Goal: Information Seeking & Learning: Check status

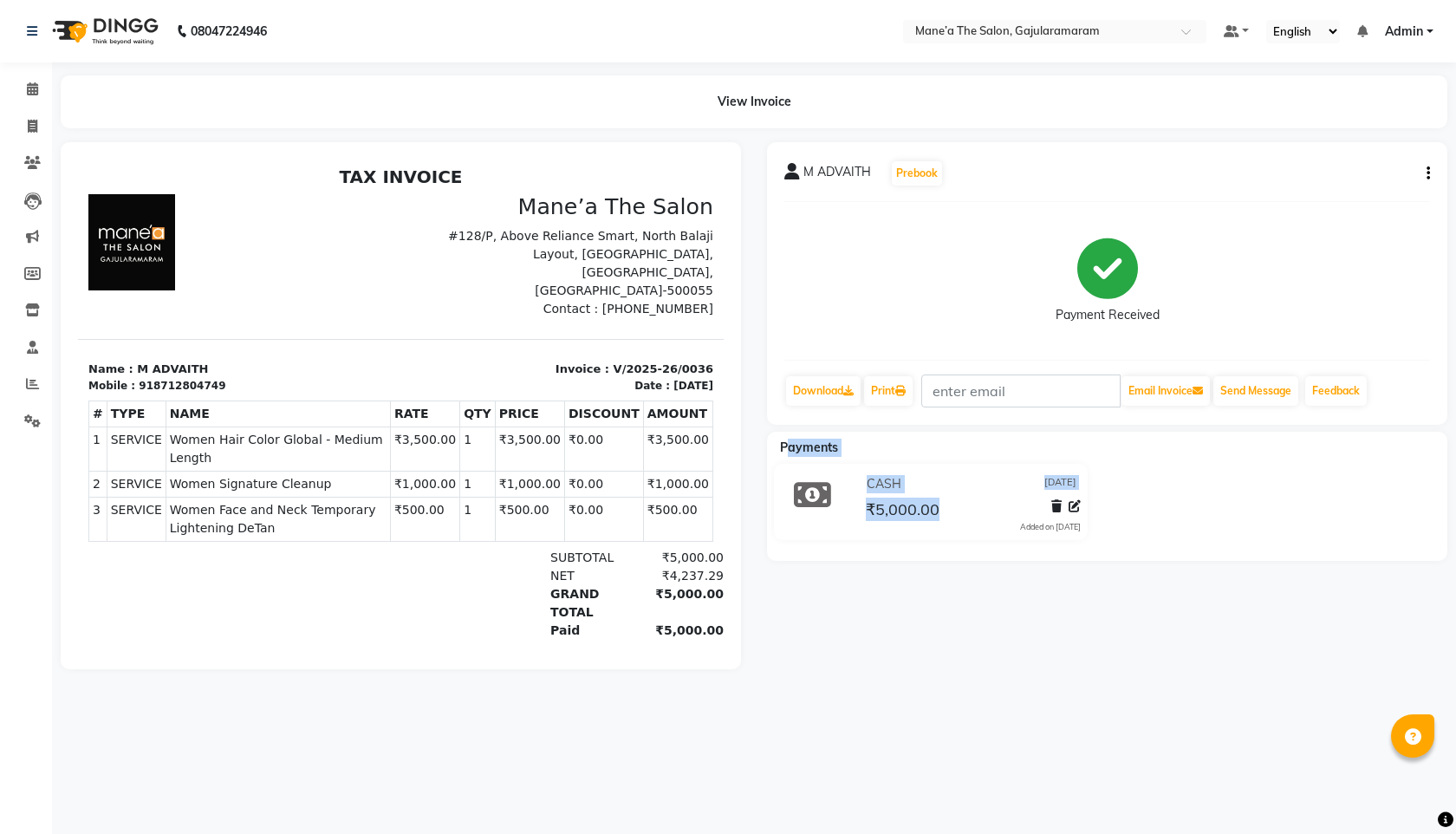
drag, startPoint x: 786, startPoint y: 446, endPoint x: 1057, endPoint y: 568, distance: 297.2
click at [1057, 568] on div "M ADVAITH Prebook Payment Received Download Print Email Invoice Send Message Fe…" at bounding box center [1107, 405] width 707 height 527
click at [1080, 644] on div "M ADVAITH Prebook Payment Received Download Print Email Invoice Send Message Fe…" at bounding box center [1107, 405] width 707 height 527
drag, startPoint x: 1080, startPoint y: 644, endPoint x: 952, endPoint y: 334, distance: 335.4
click at [1080, 644] on div "M ADVAITH Prebook Payment Received Download Print Email Invoice Send Message Fe…" at bounding box center [1107, 405] width 707 height 527
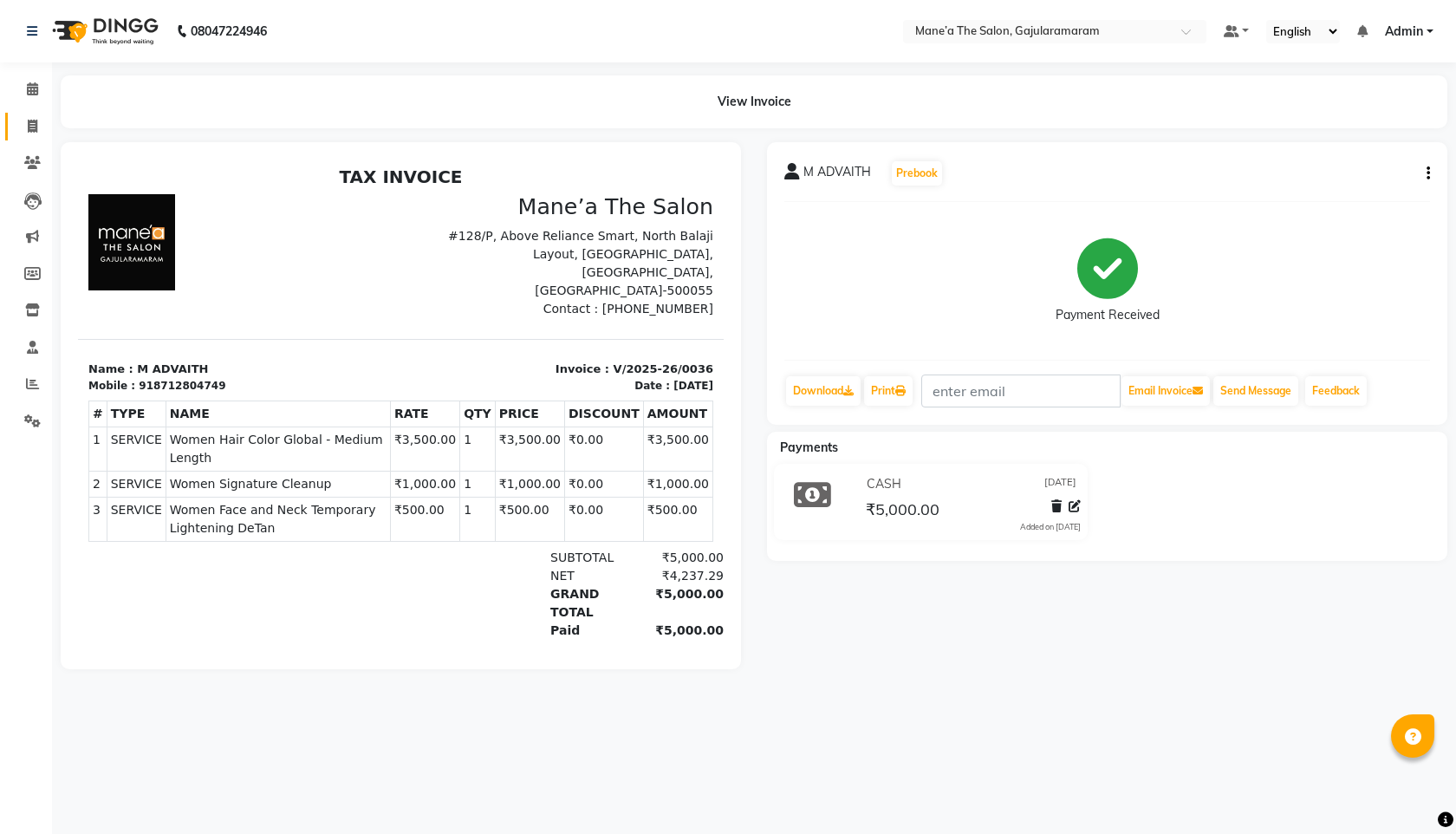
click at [24, 117] on span at bounding box center [32, 127] width 30 height 20
select select "service"
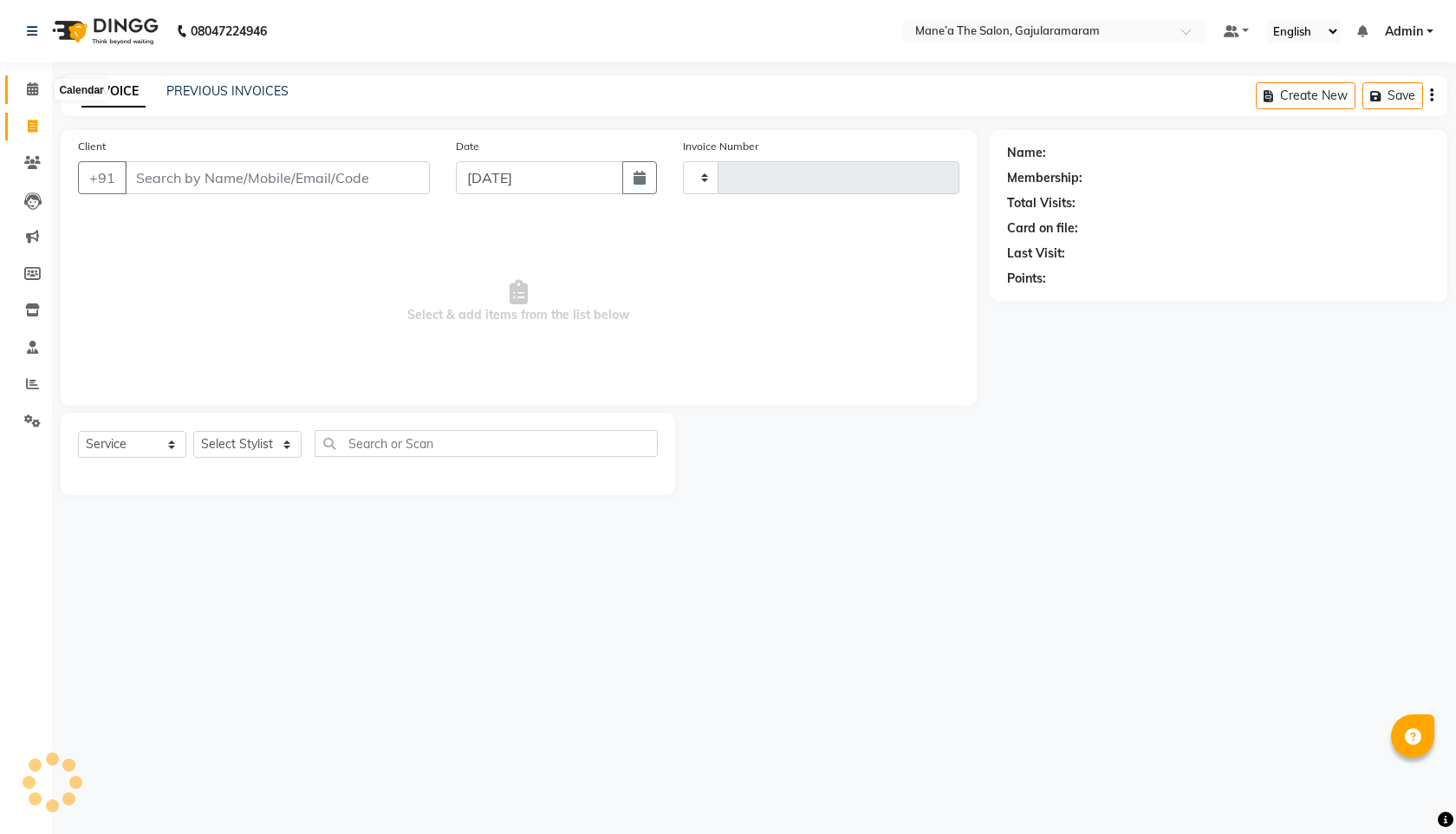
click at [23, 92] on span at bounding box center [32, 89] width 30 height 20
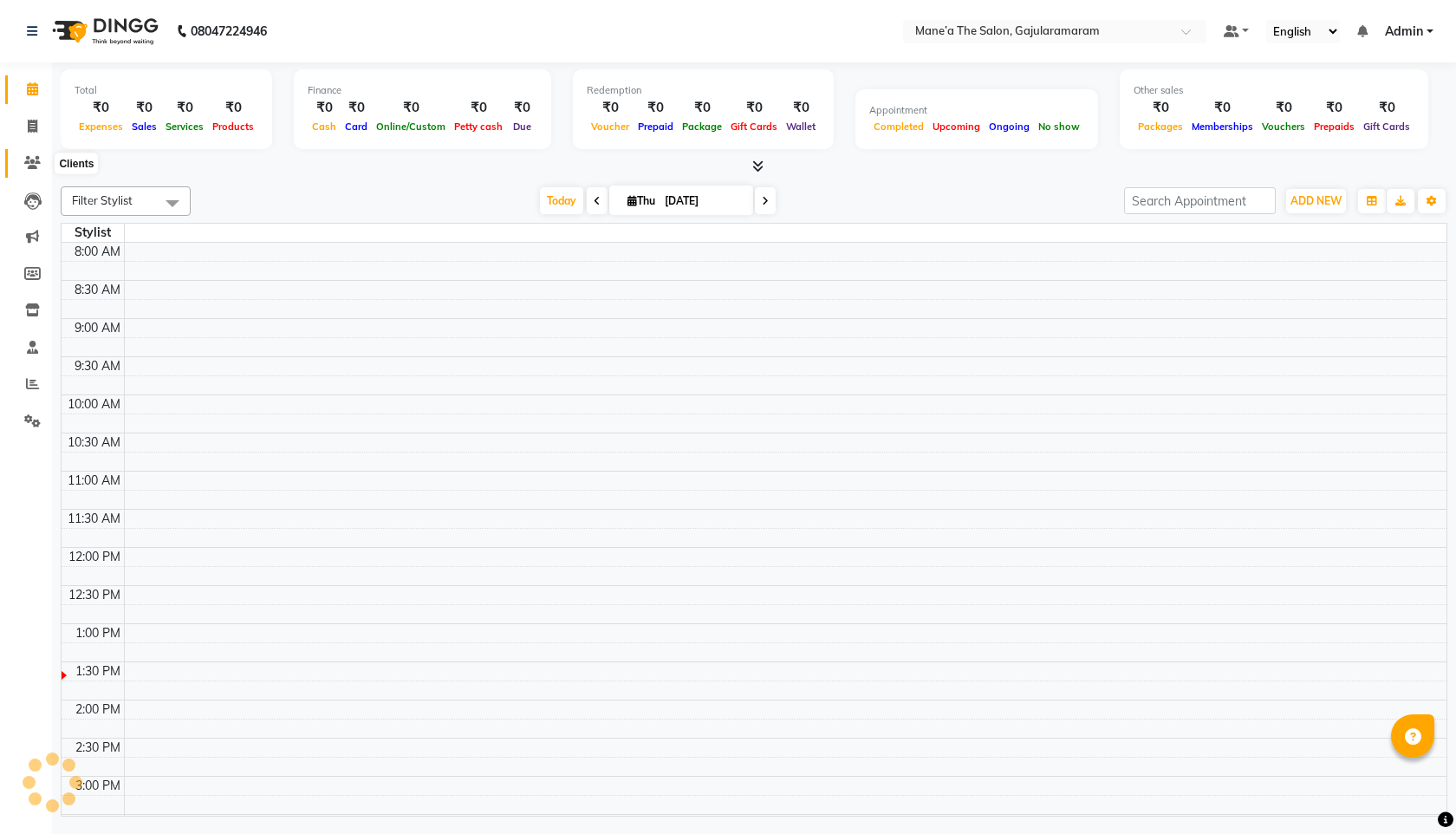
click at [29, 163] on icon at bounding box center [32, 162] width 16 height 13
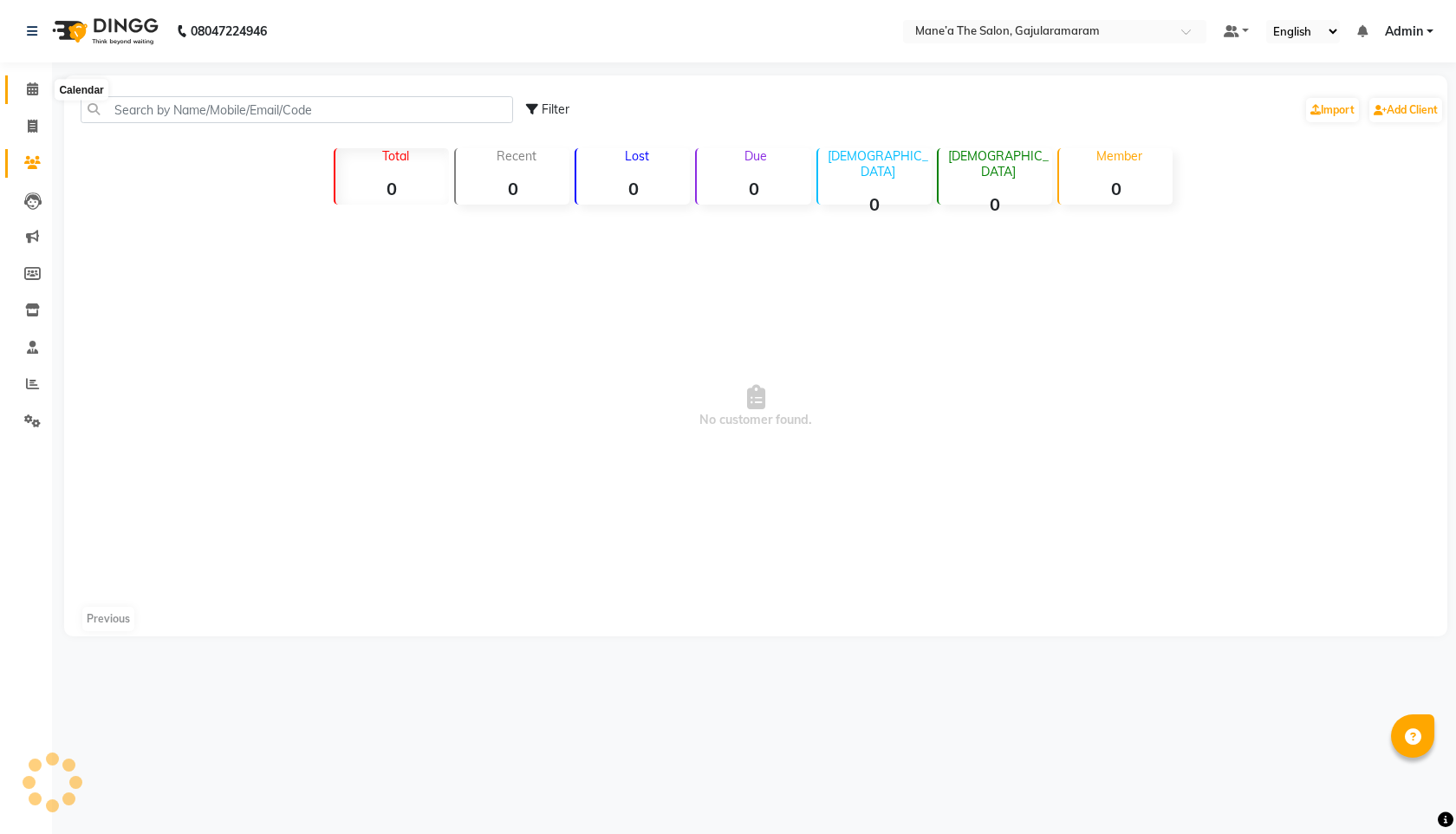
click at [24, 93] on span at bounding box center [32, 89] width 30 height 20
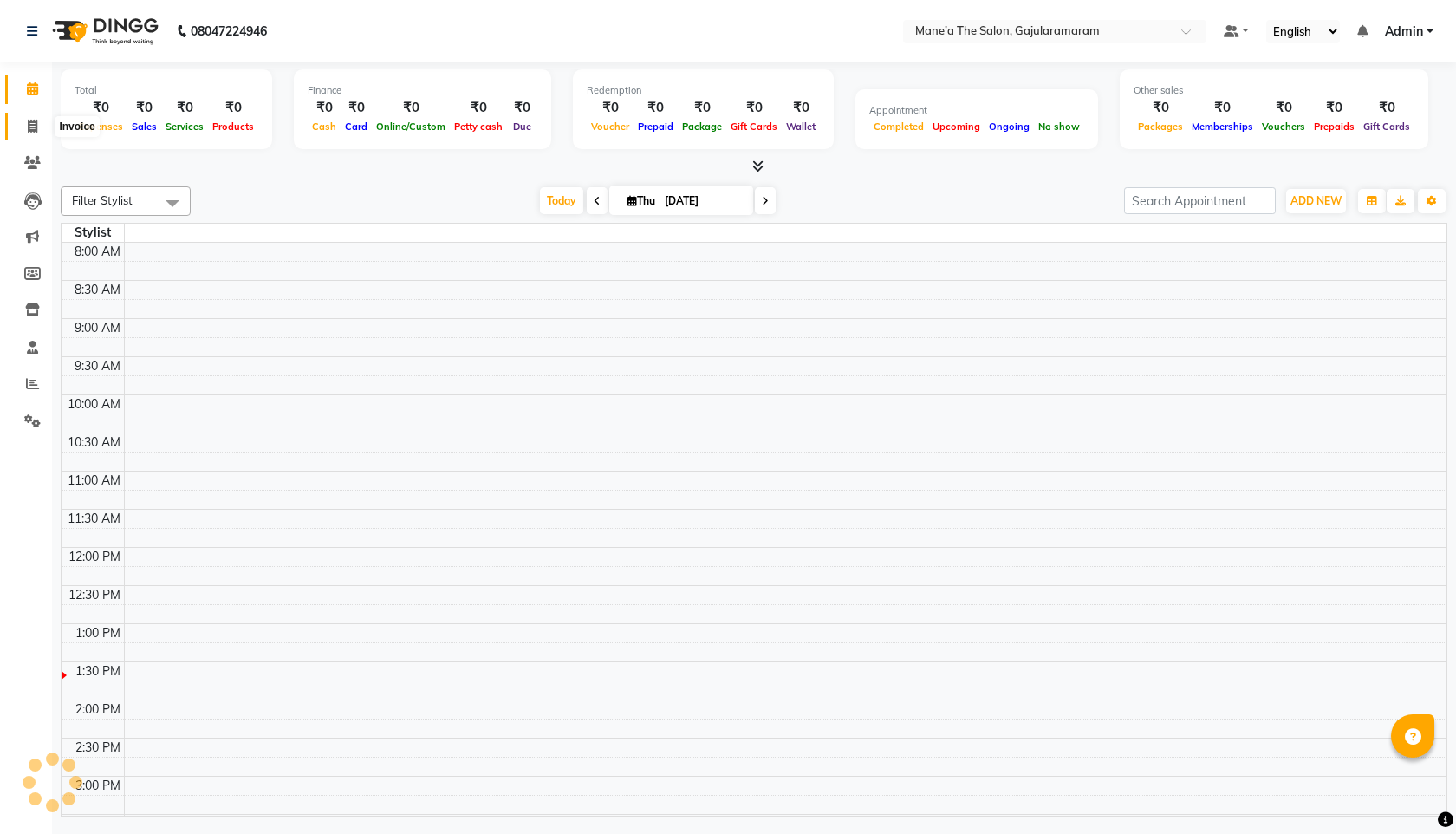
click at [35, 117] on span at bounding box center [32, 127] width 30 height 20
select select "service"
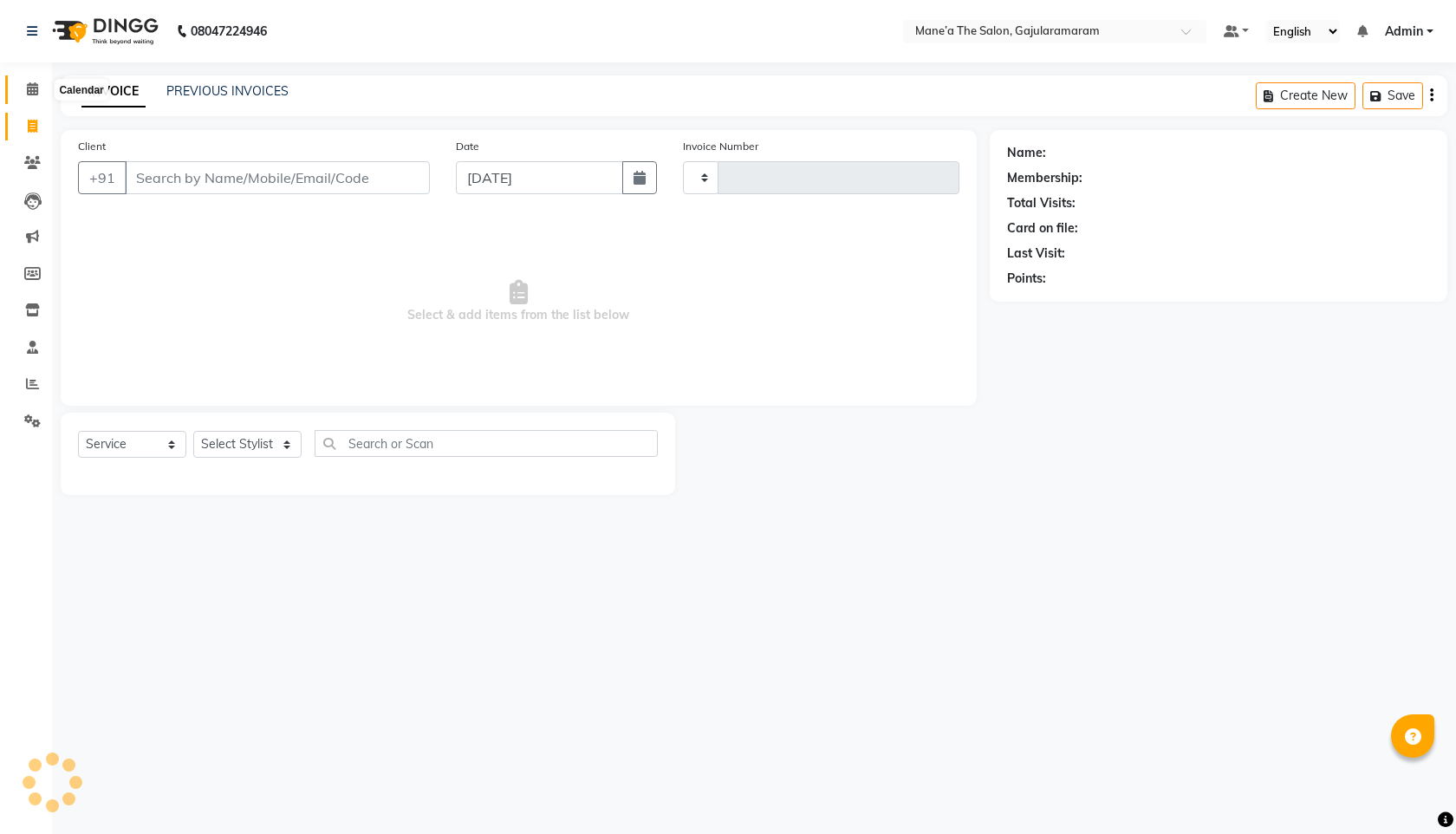
click at [33, 86] on icon at bounding box center [32, 88] width 12 height 13
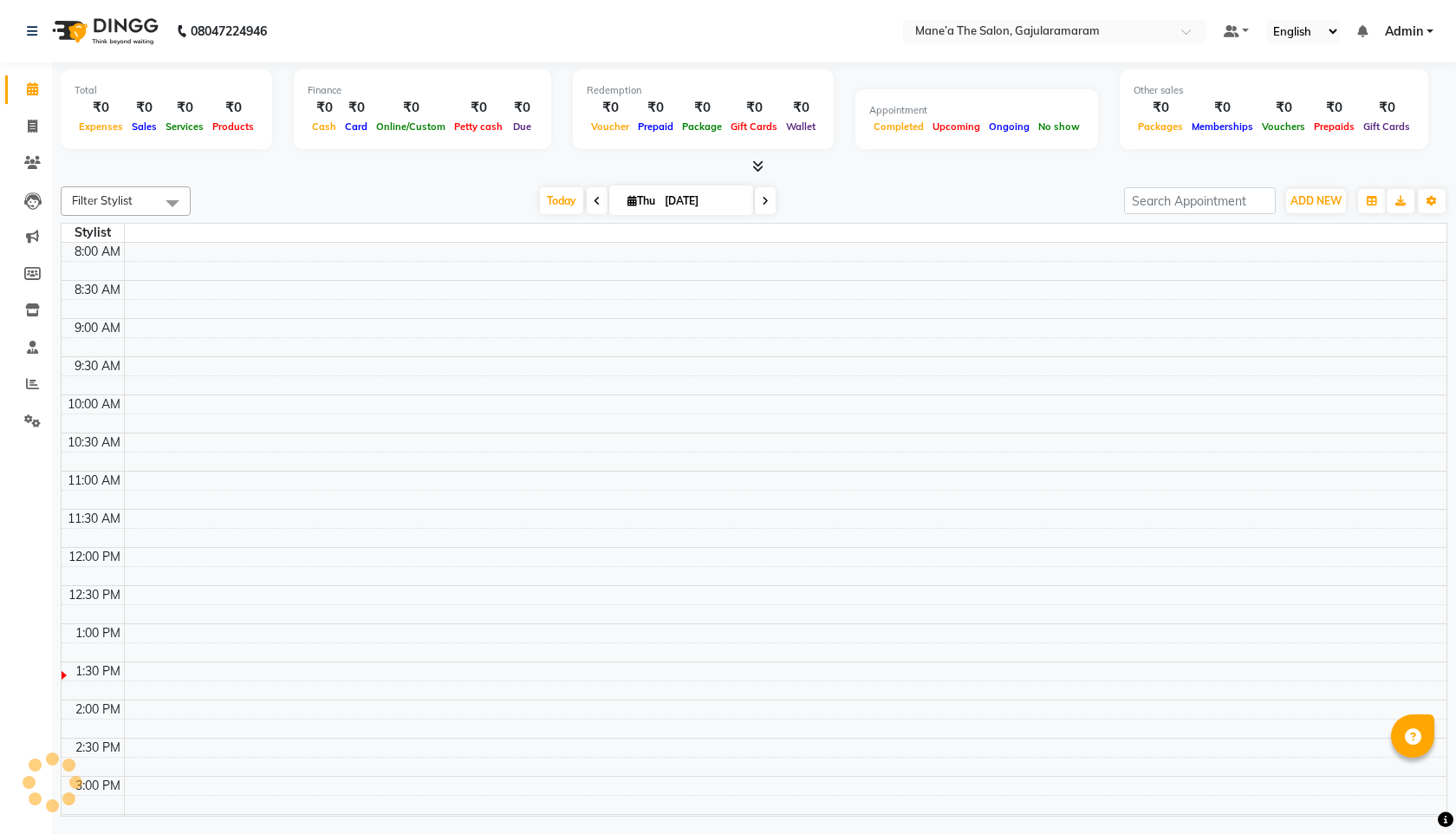
click at [323, 102] on div "₹0" at bounding box center [323, 108] width 33 height 20
click at [219, 106] on div "₹0" at bounding box center [233, 108] width 50 height 20
click at [538, 111] on div "Finance ₹0 Cash ₹0 Card ₹0 Online/Custom ₹0 Petty cash ₹0 Due" at bounding box center [422, 109] width 258 height 79
click at [733, 109] on div "₹0" at bounding box center [754, 108] width 55 height 20
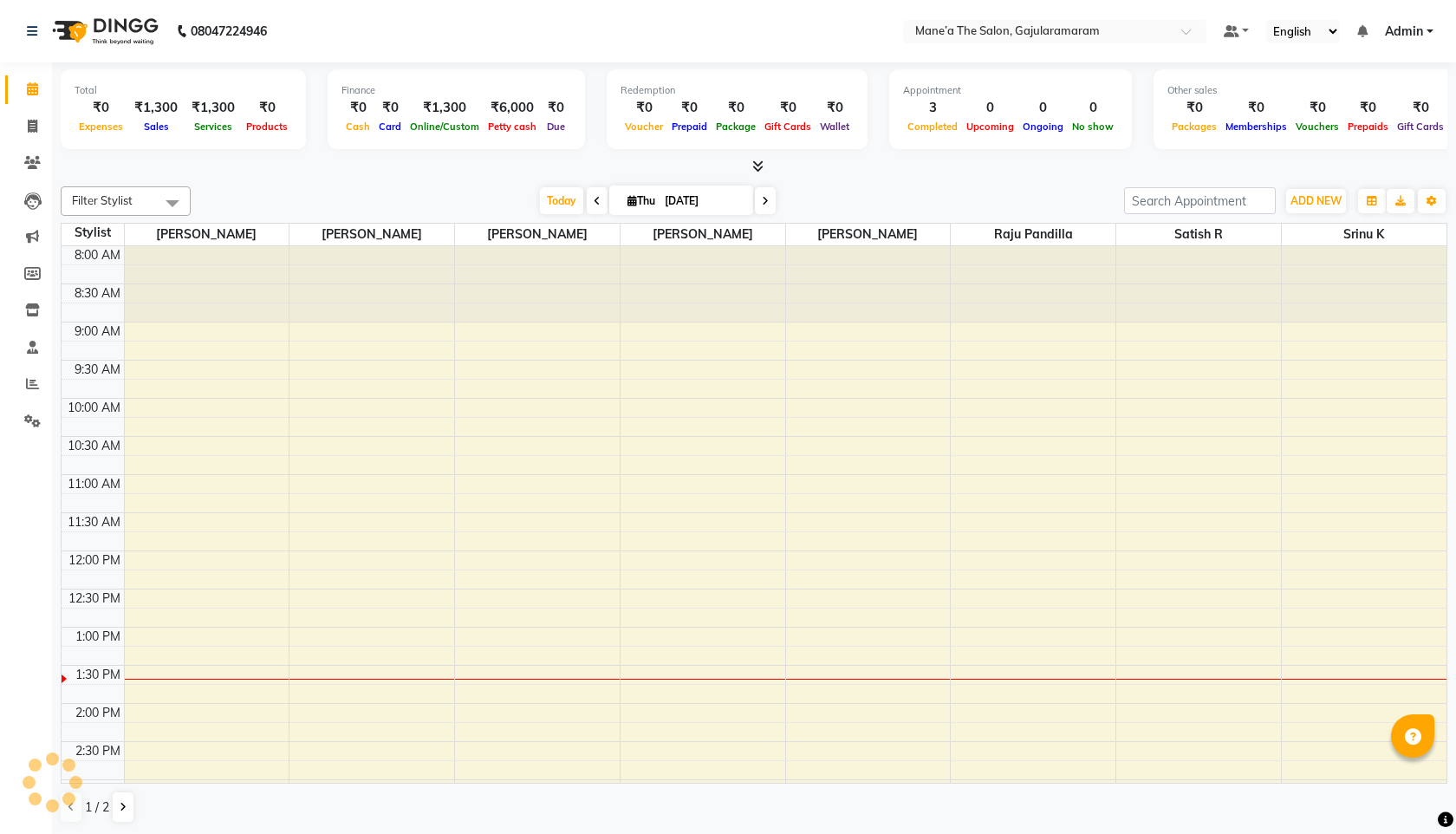
scroll to position [382, 0]
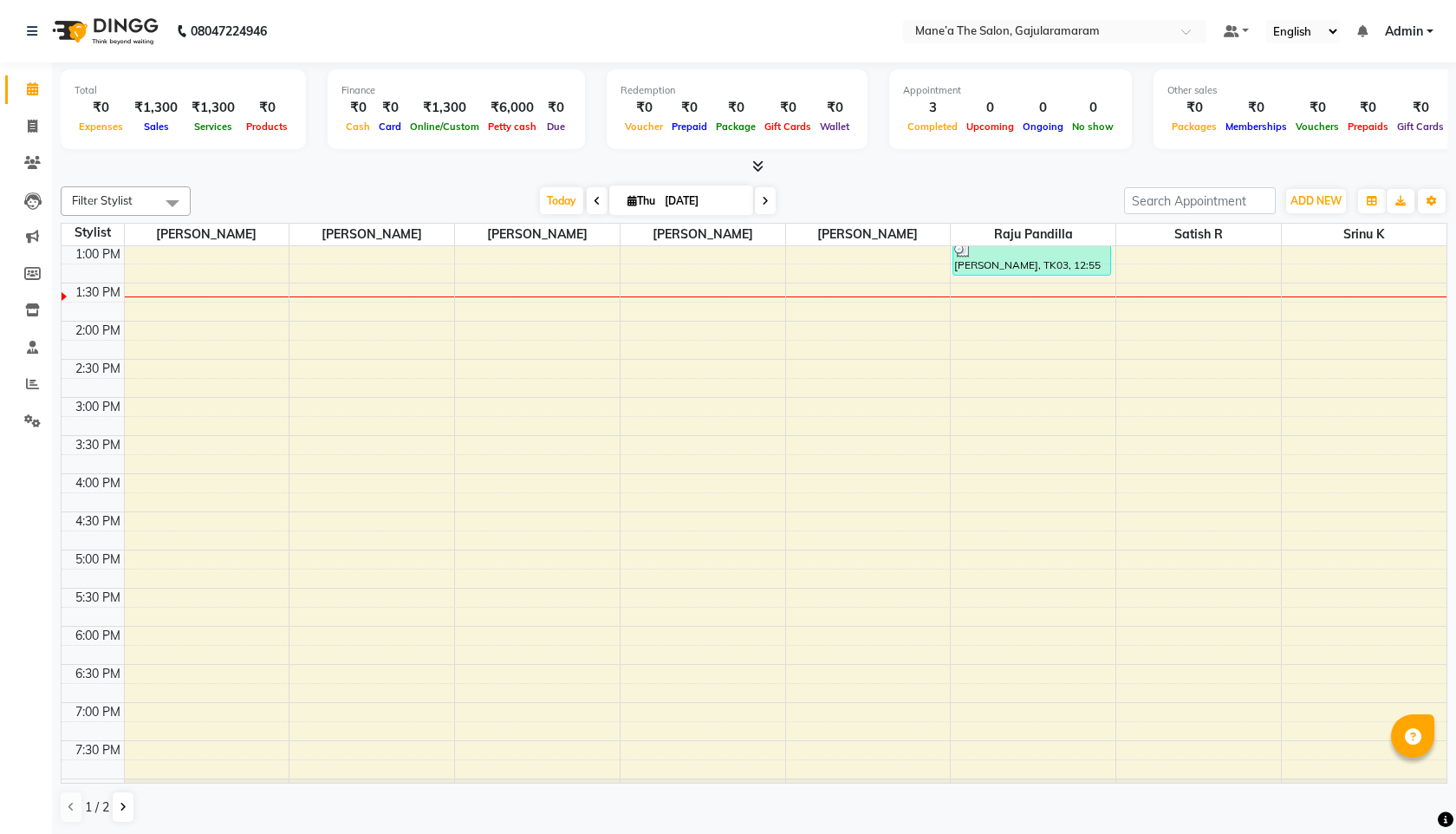
click at [595, 202] on icon at bounding box center [597, 201] width 7 height 11
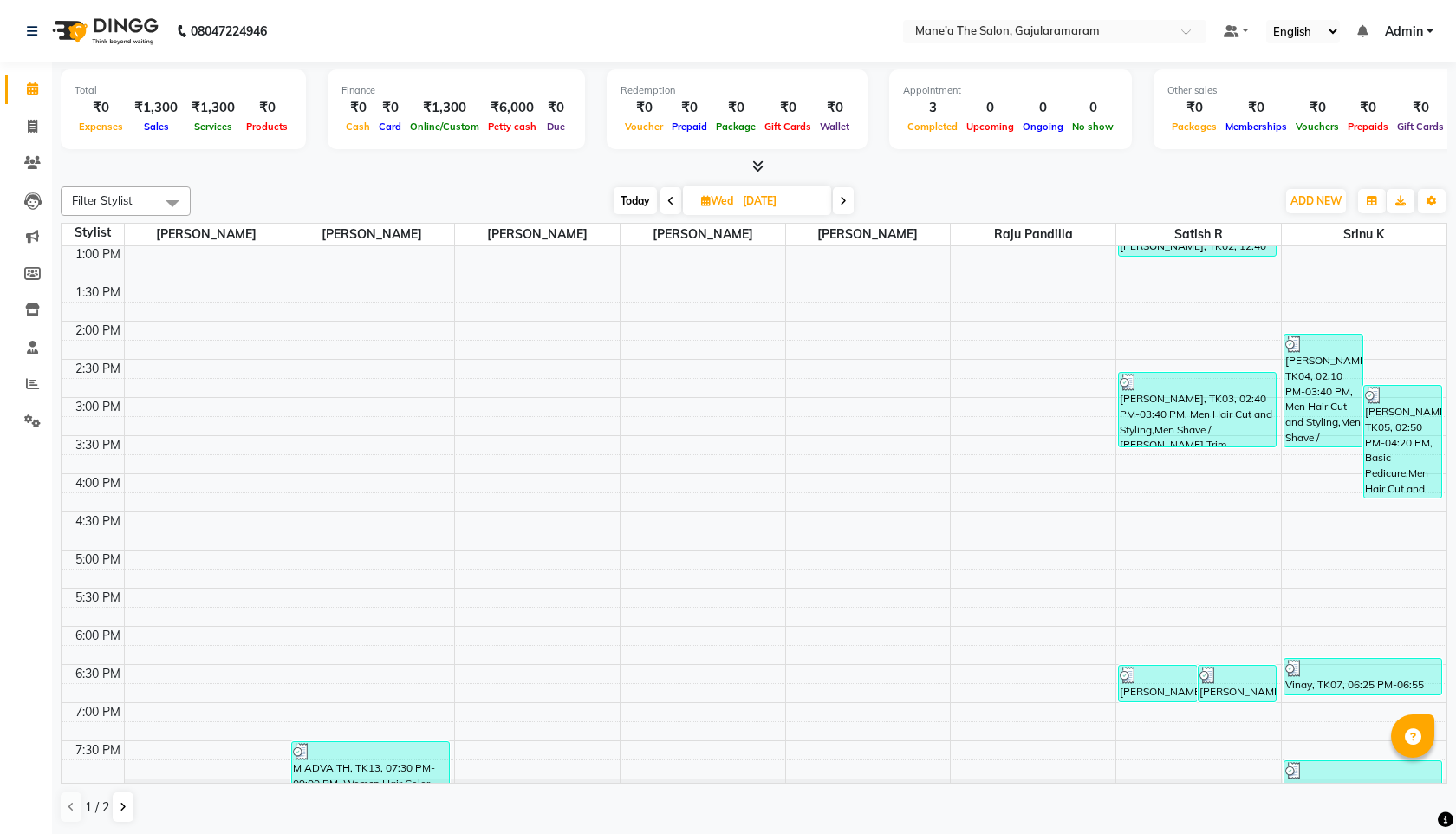
click at [636, 194] on span "Today" at bounding box center [635, 200] width 44 height 27
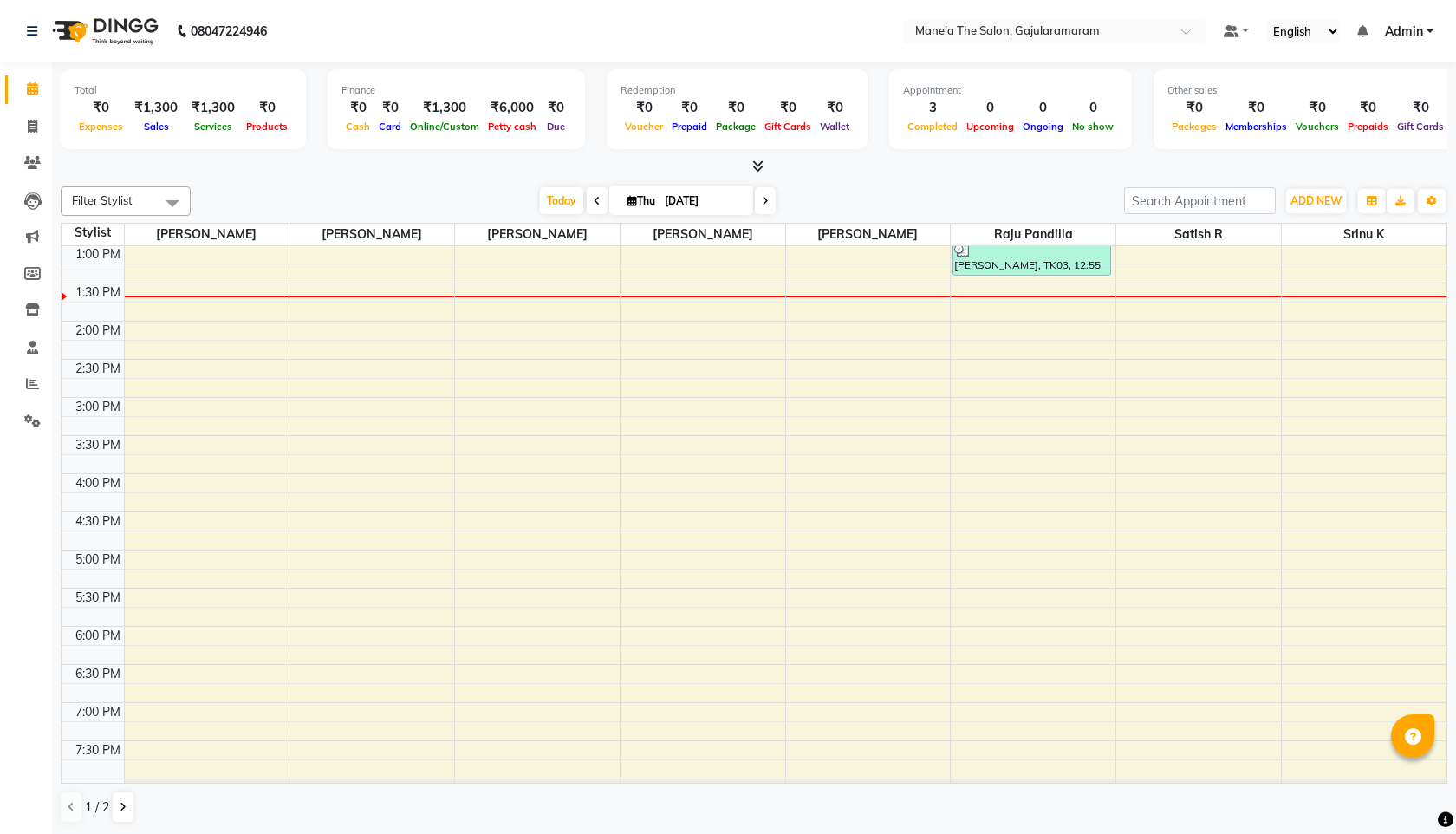
click at [613, 199] on span "Thu 04-09-2025" at bounding box center [681, 200] width 143 height 29
click at [596, 199] on icon at bounding box center [597, 201] width 7 height 11
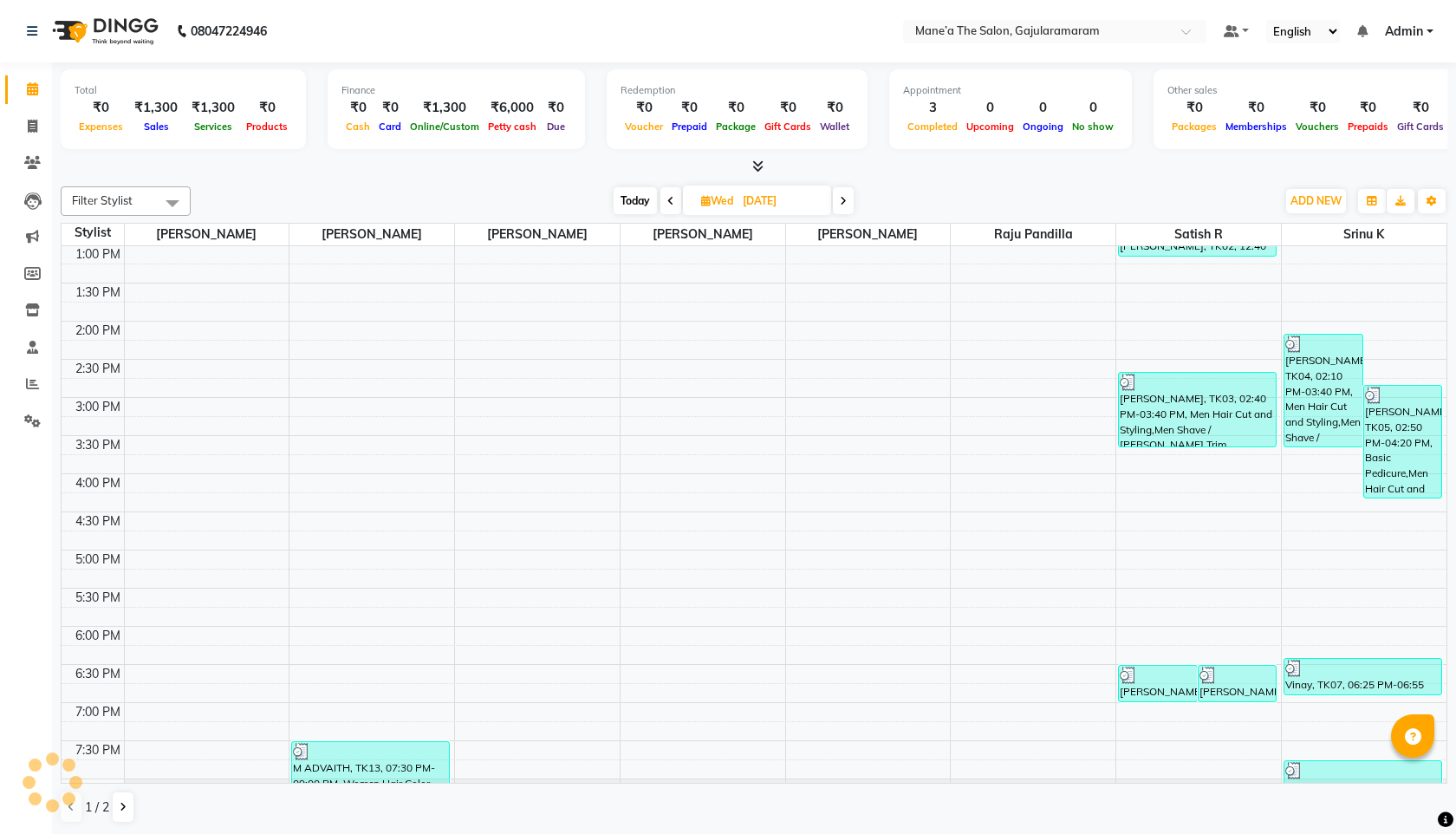
click at [673, 199] on span at bounding box center [670, 200] width 20 height 27
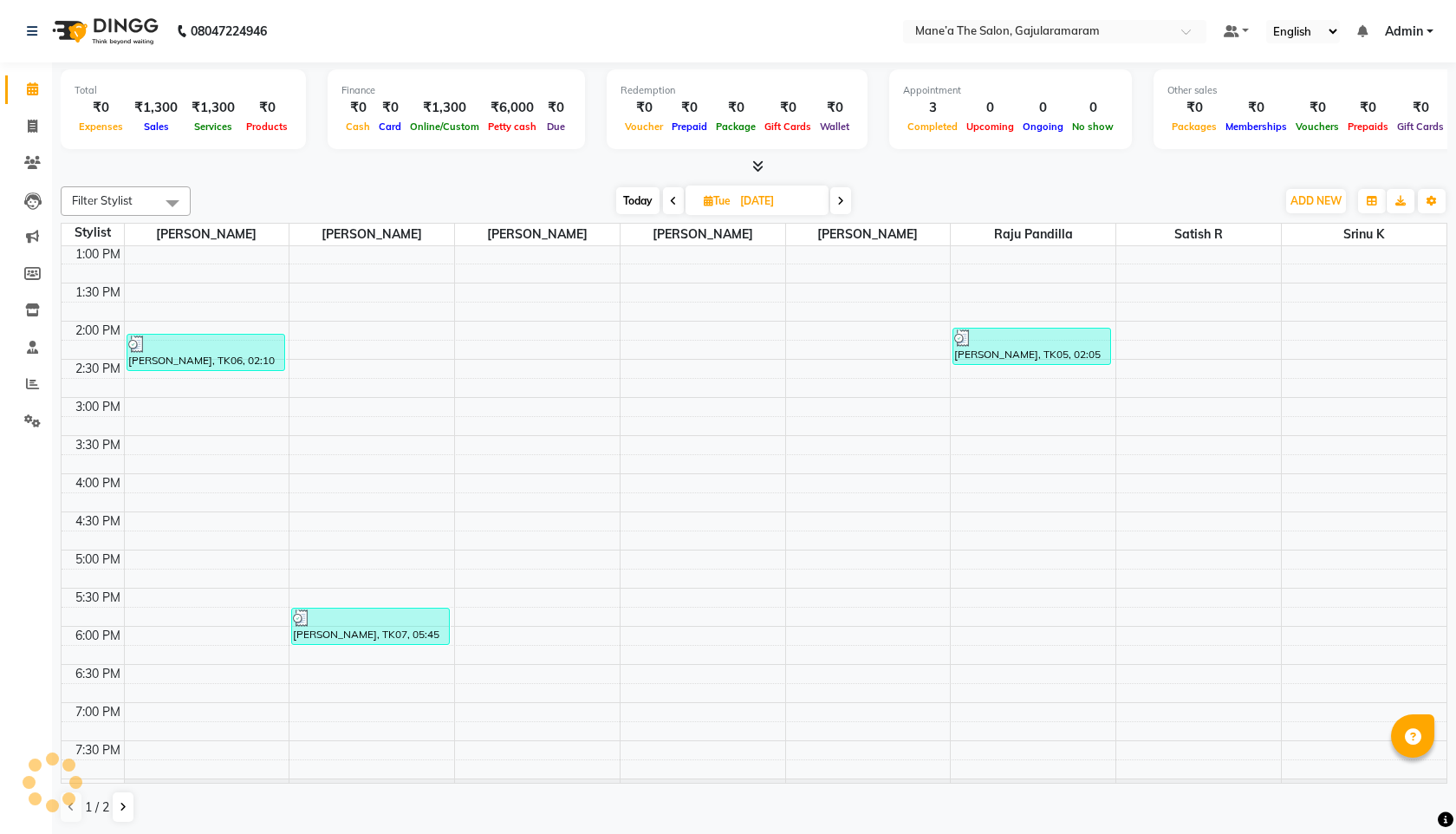
click at [673, 199] on icon at bounding box center [674, 201] width 7 height 11
type input "01-09-2025"
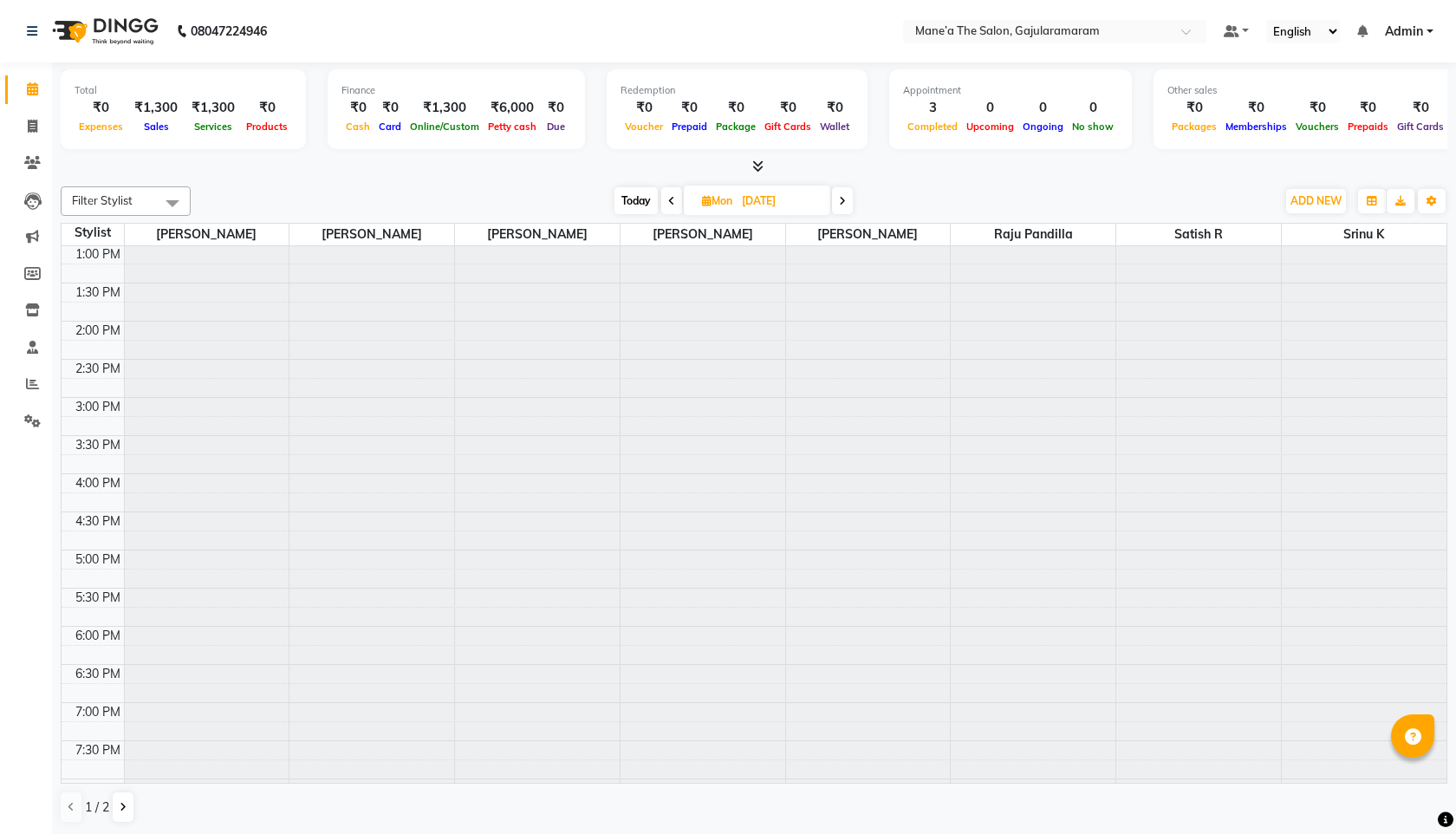
scroll to position [382, 0]
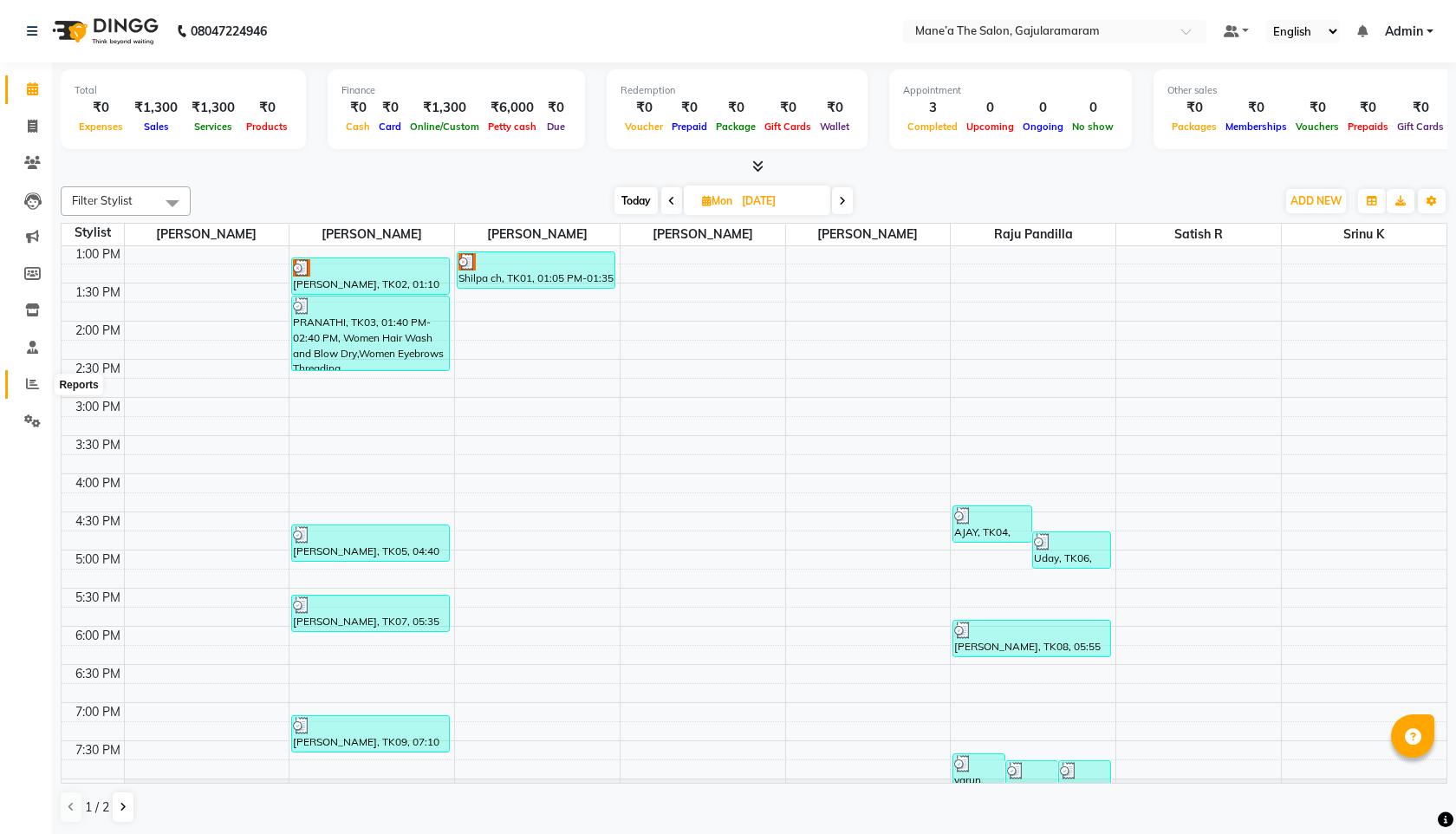
click at [29, 381] on icon at bounding box center [32, 383] width 13 height 13
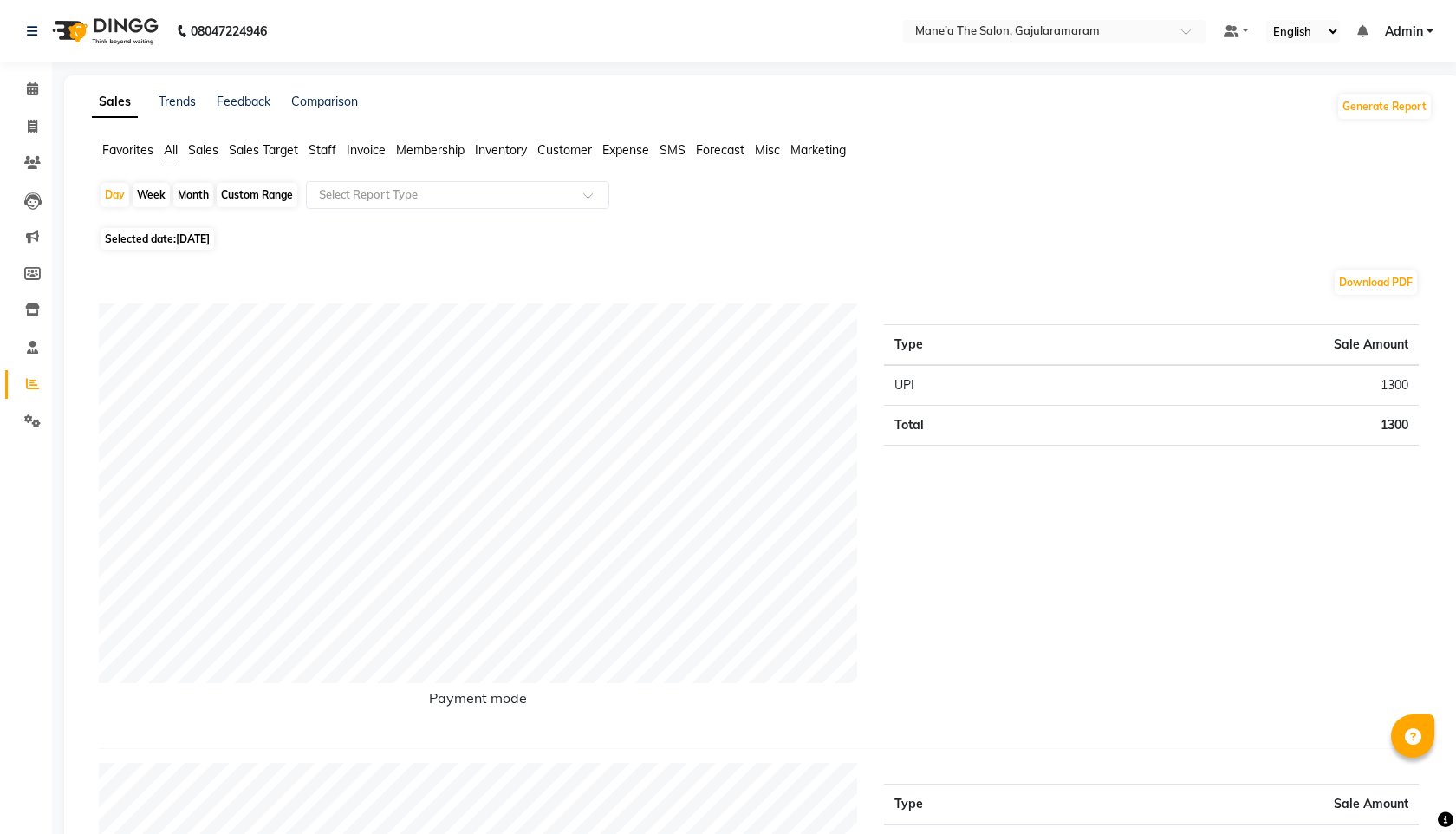
click at [201, 151] on span "Sales" at bounding box center [203, 150] width 30 height 16
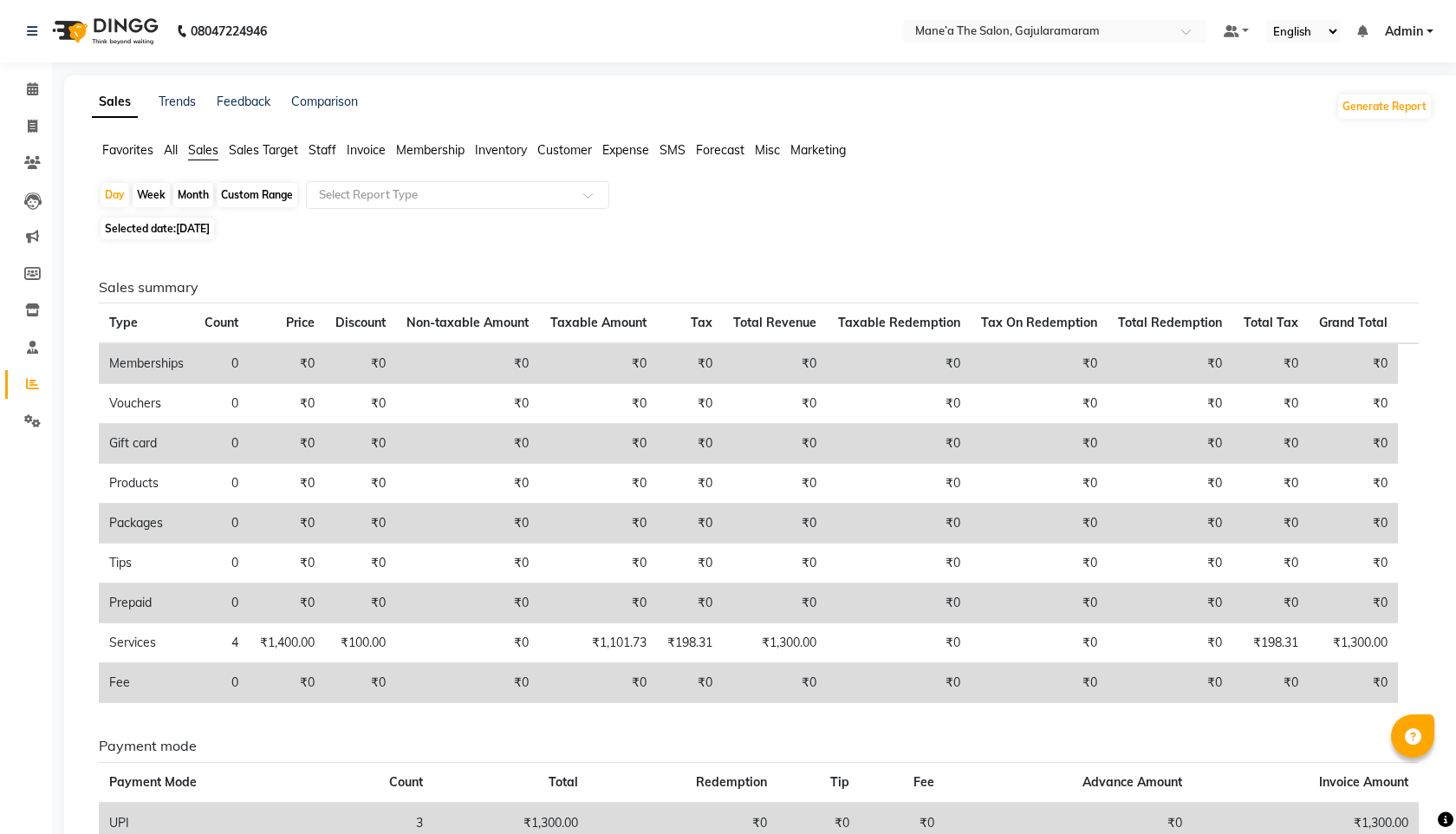
click at [161, 227] on span "Selected date: 04-09-2025" at bounding box center [157, 228] width 113 height 21
select select "9"
select select "2025"
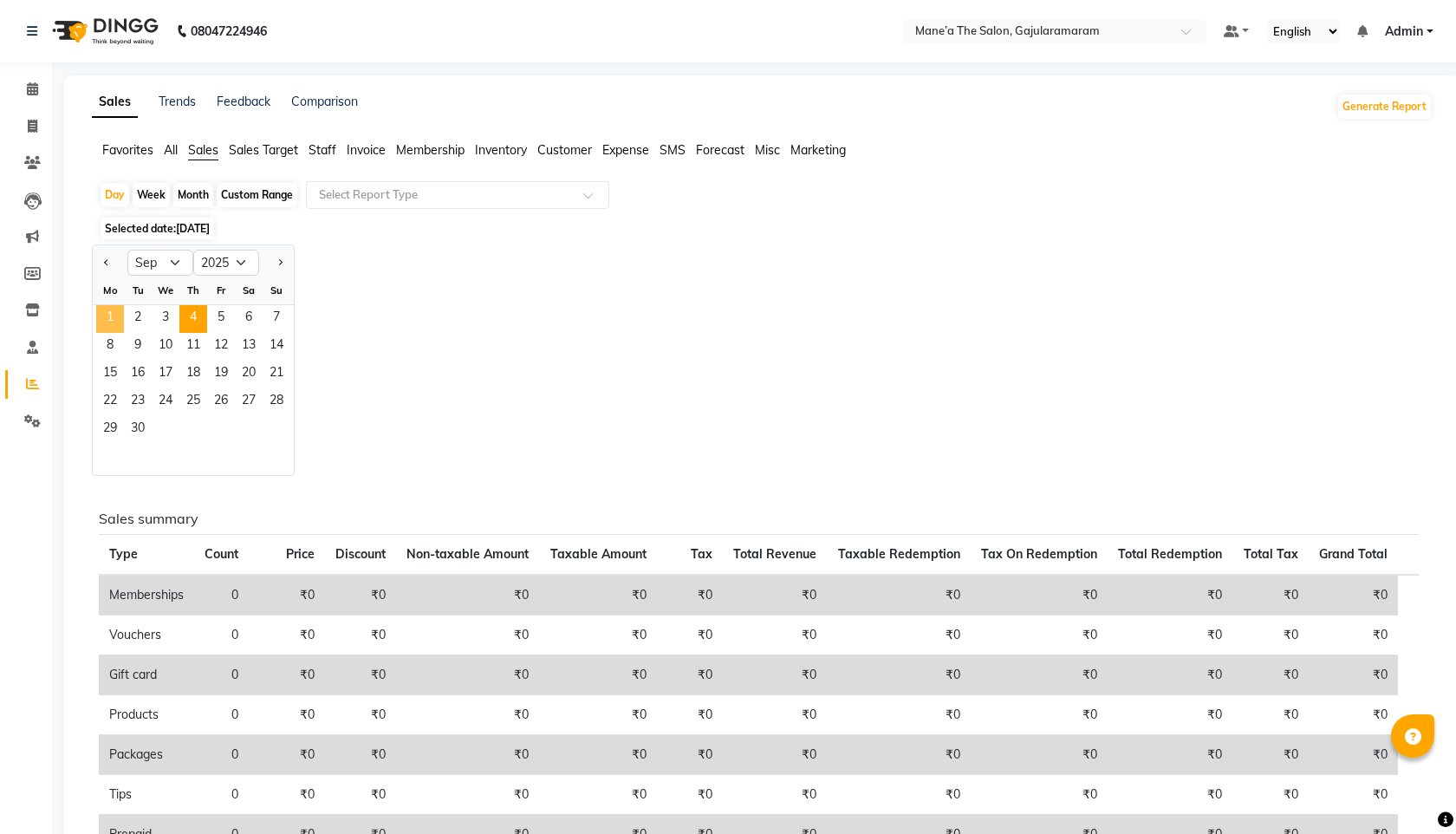
click at [113, 321] on span "1" at bounding box center [110, 318] width 28 height 28
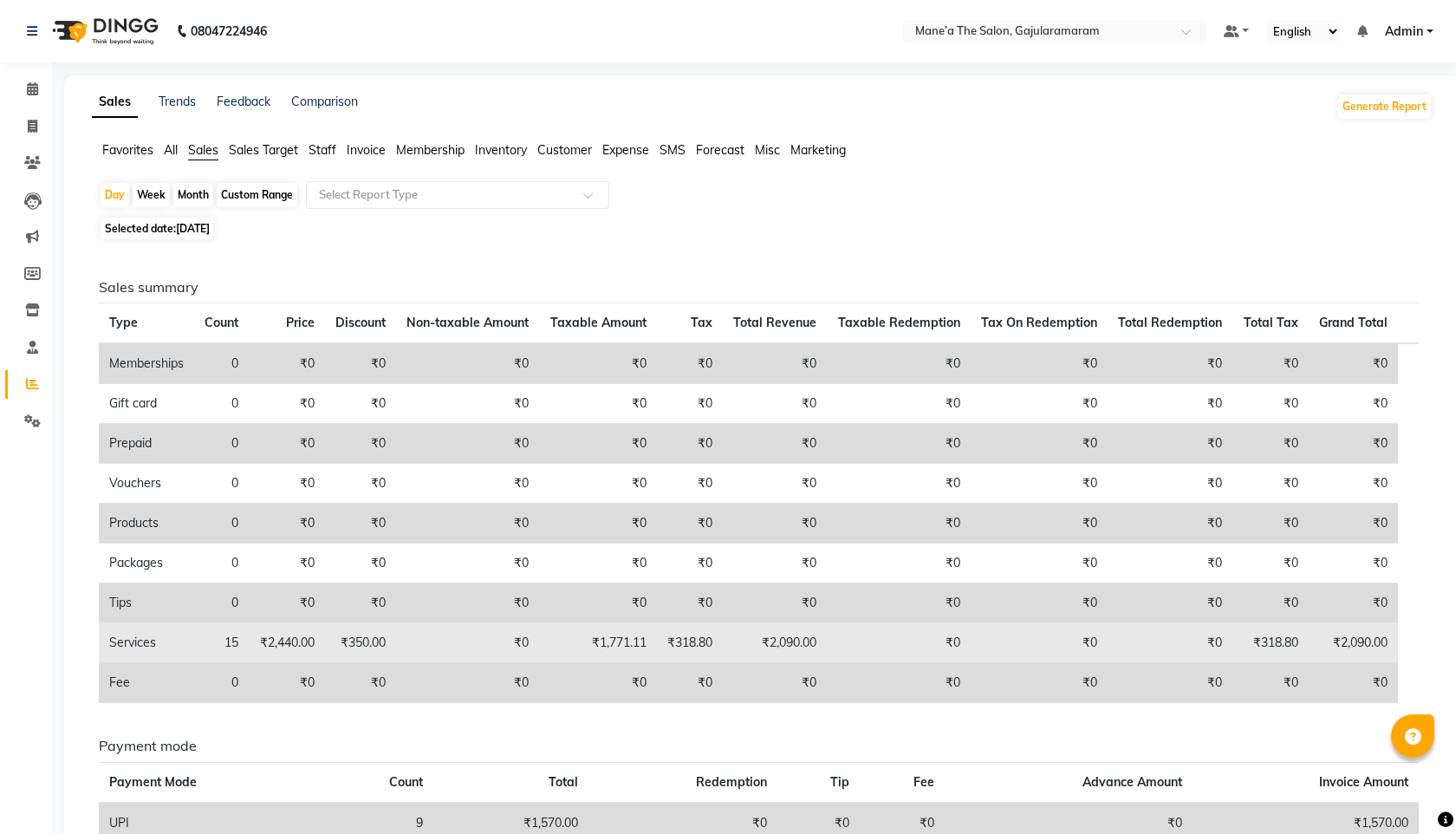
click at [130, 639] on td "Services" at bounding box center [146, 642] width 95 height 40
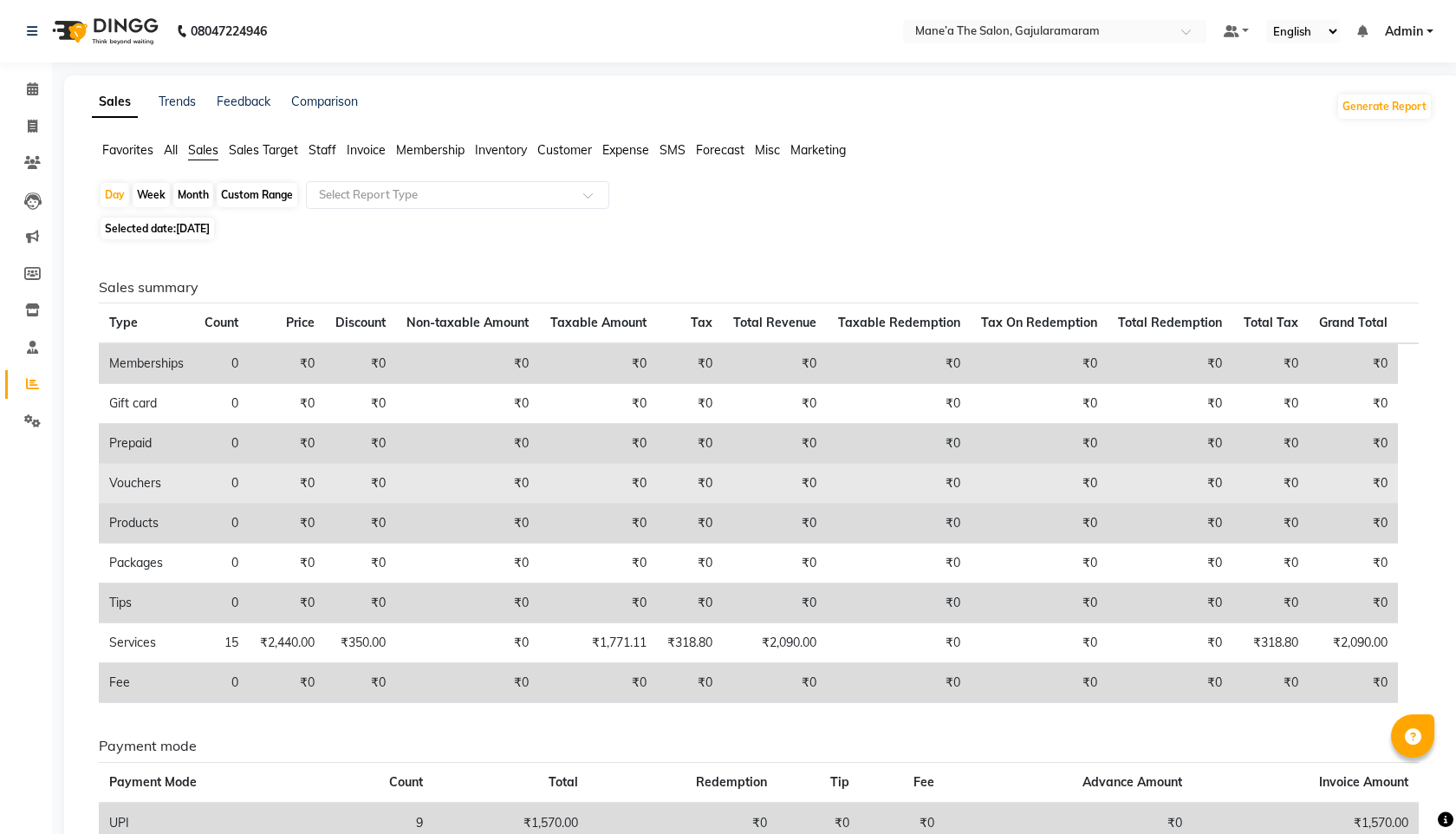
scroll to position [142, 0]
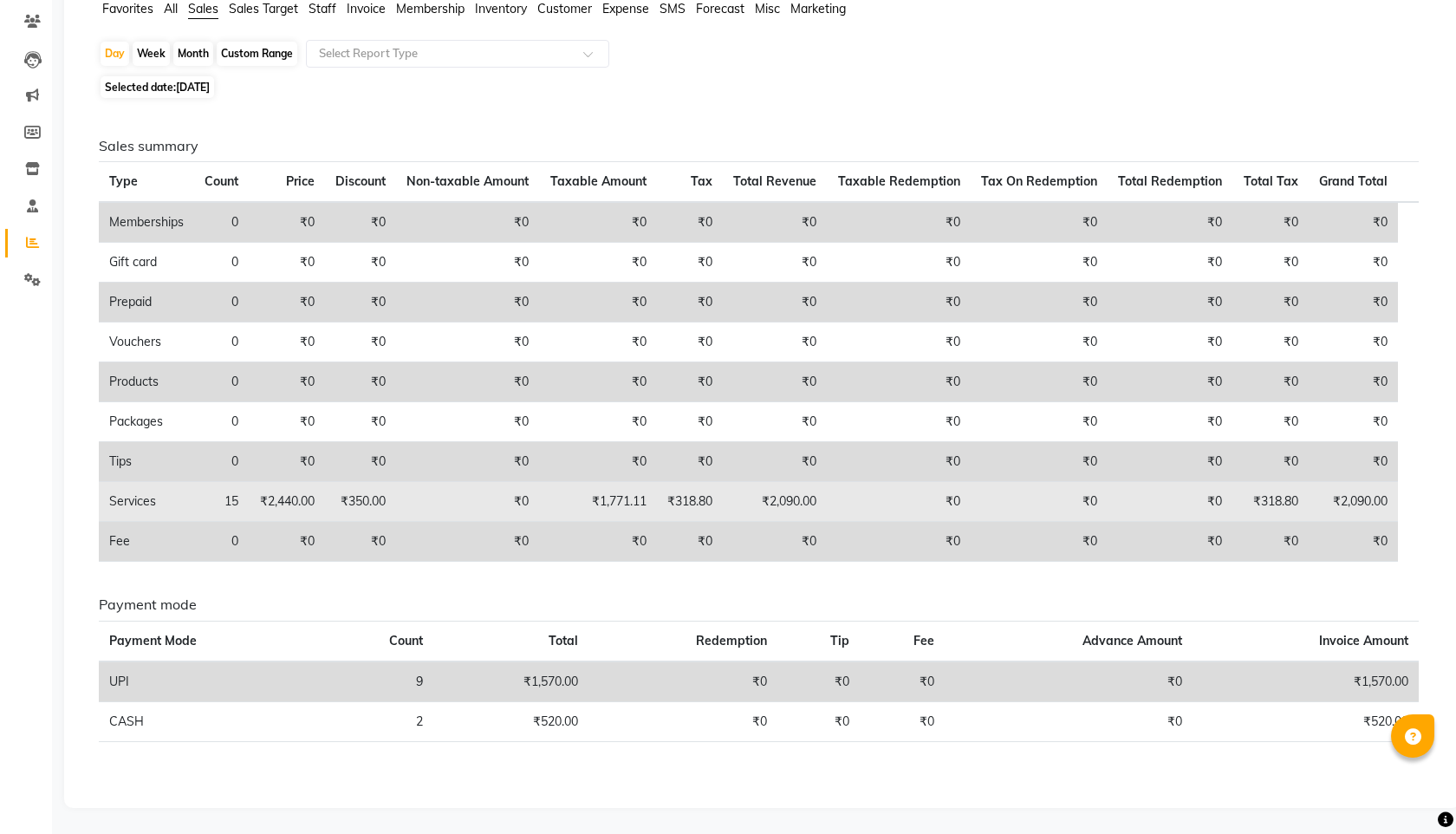
click at [1275, 508] on td "₹318.80" at bounding box center [1270, 502] width 76 height 40
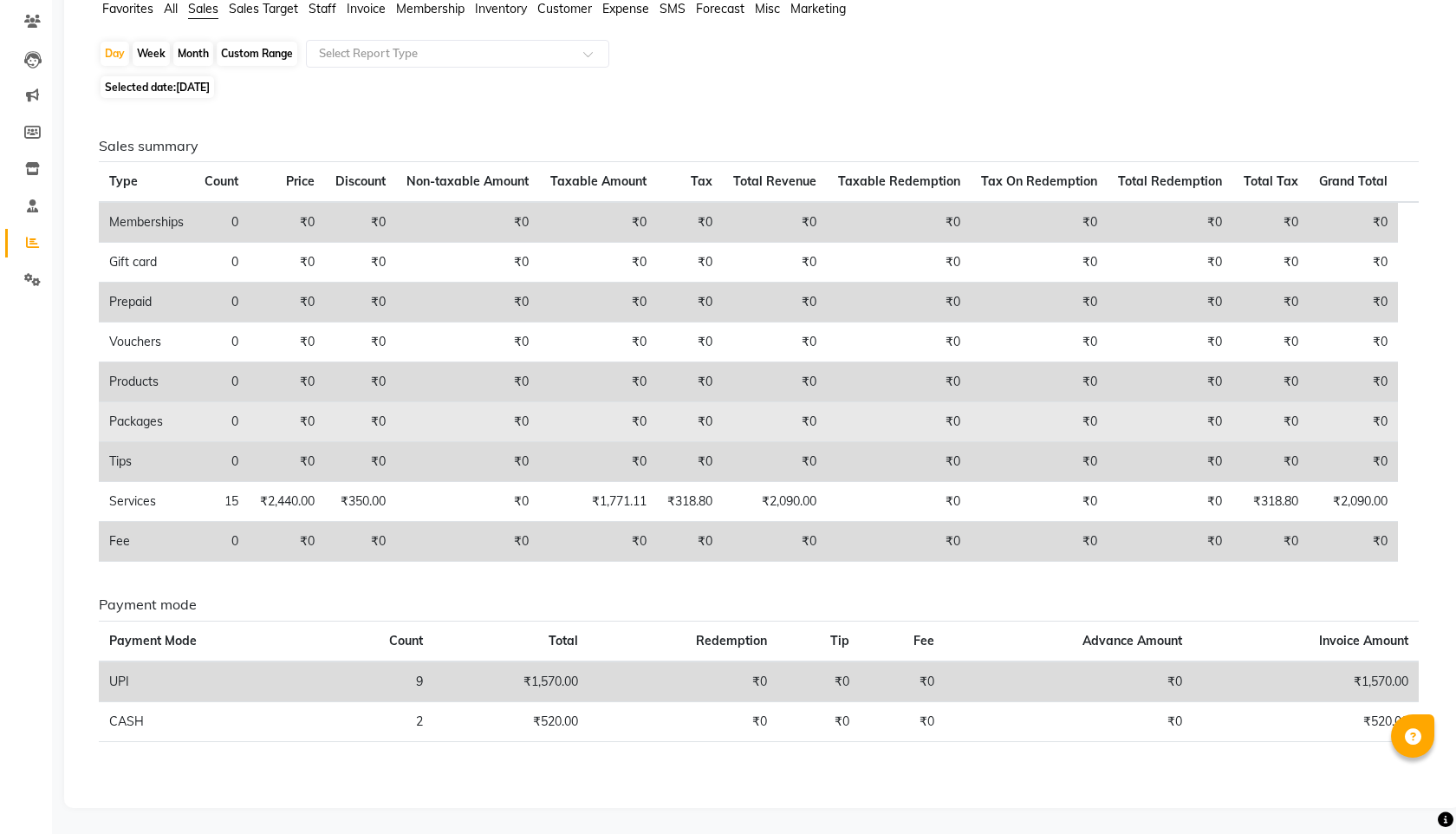
scroll to position [0, 0]
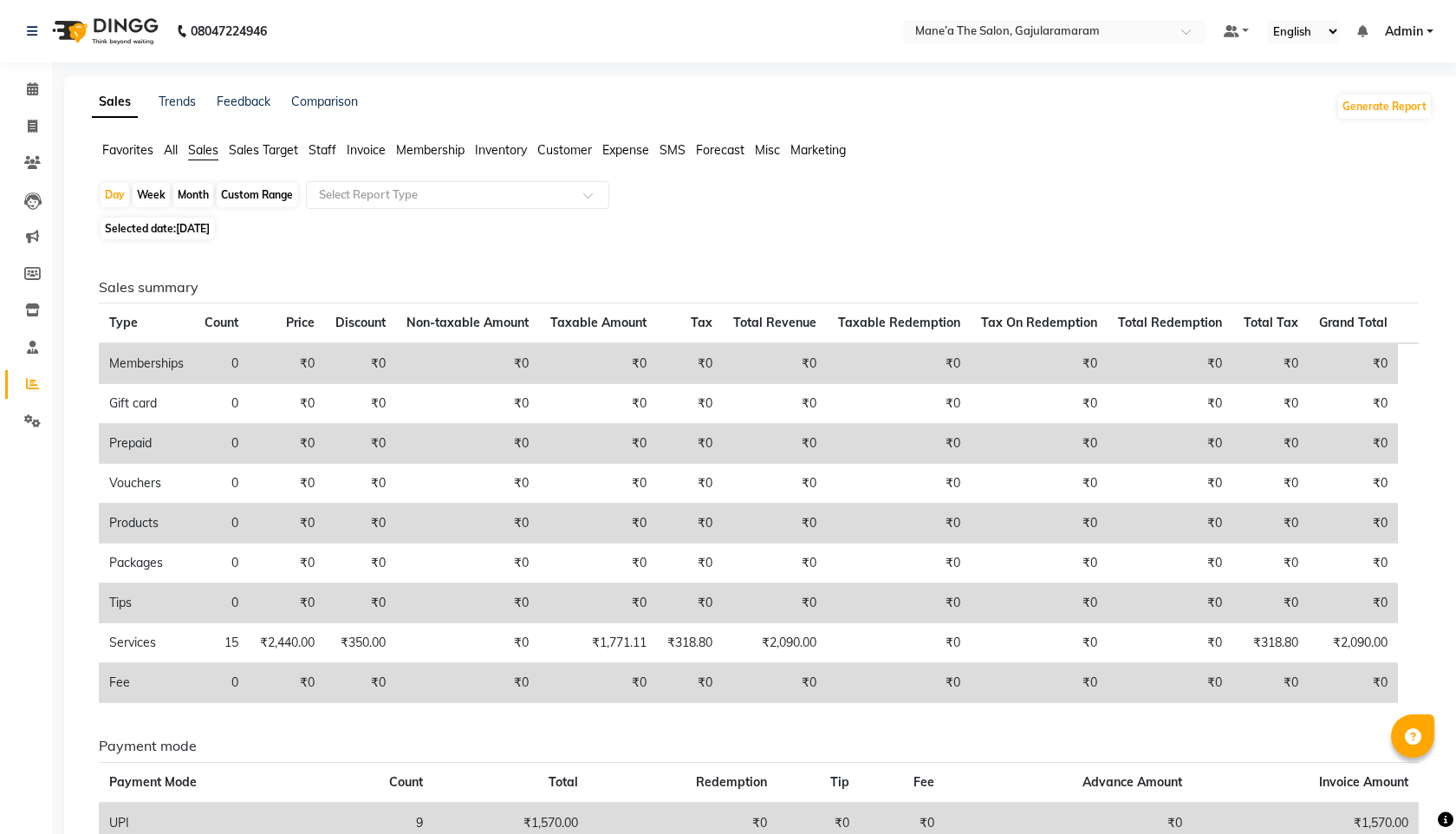
click at [195, 224] on span "01-09-2025" at bounding box center [192, 228] width 34 height 13
select select "9"
select select "2025"
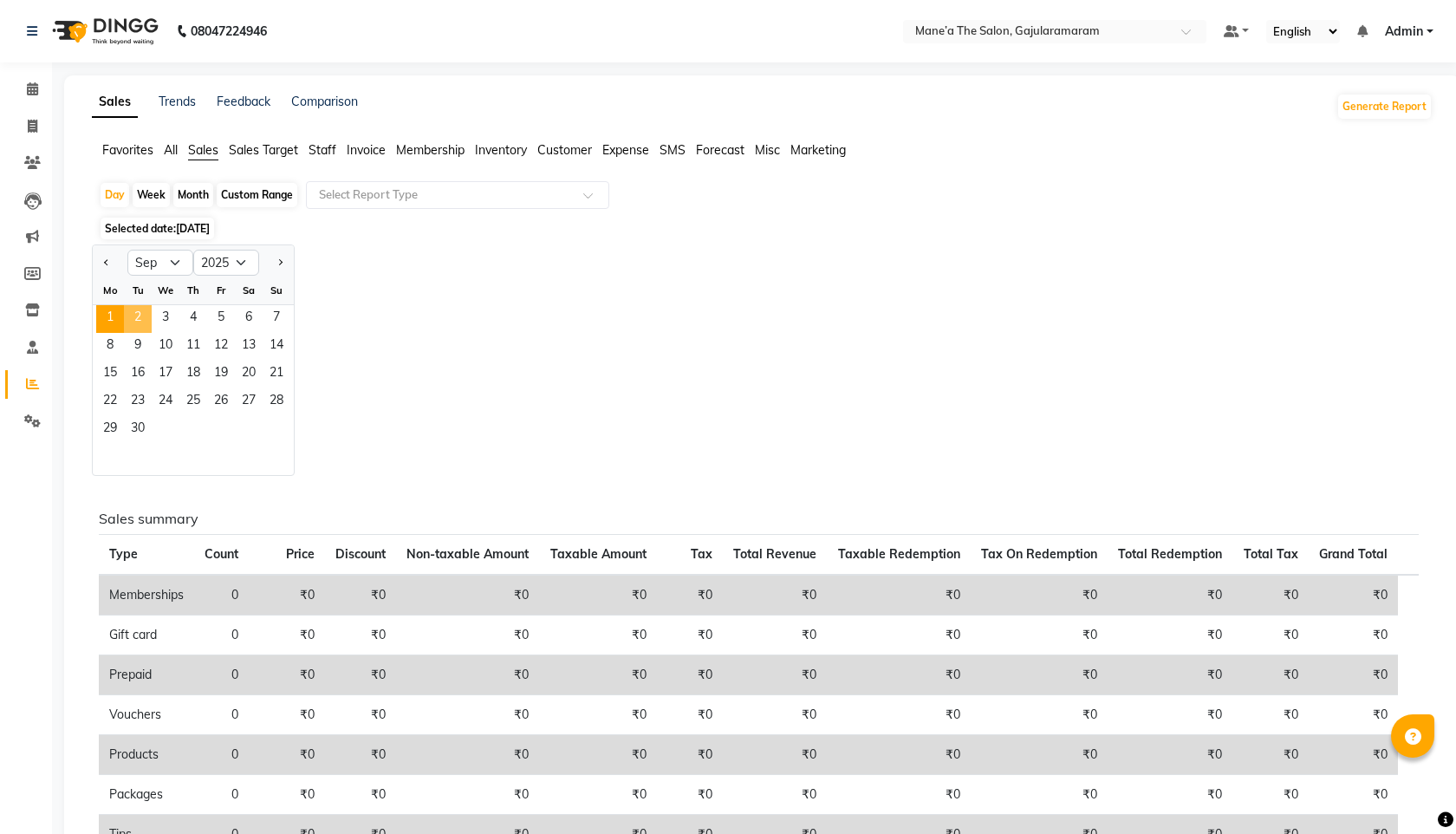
click at [143, 320] on span "2" at bounding box center [137, 318] width 28 height 28
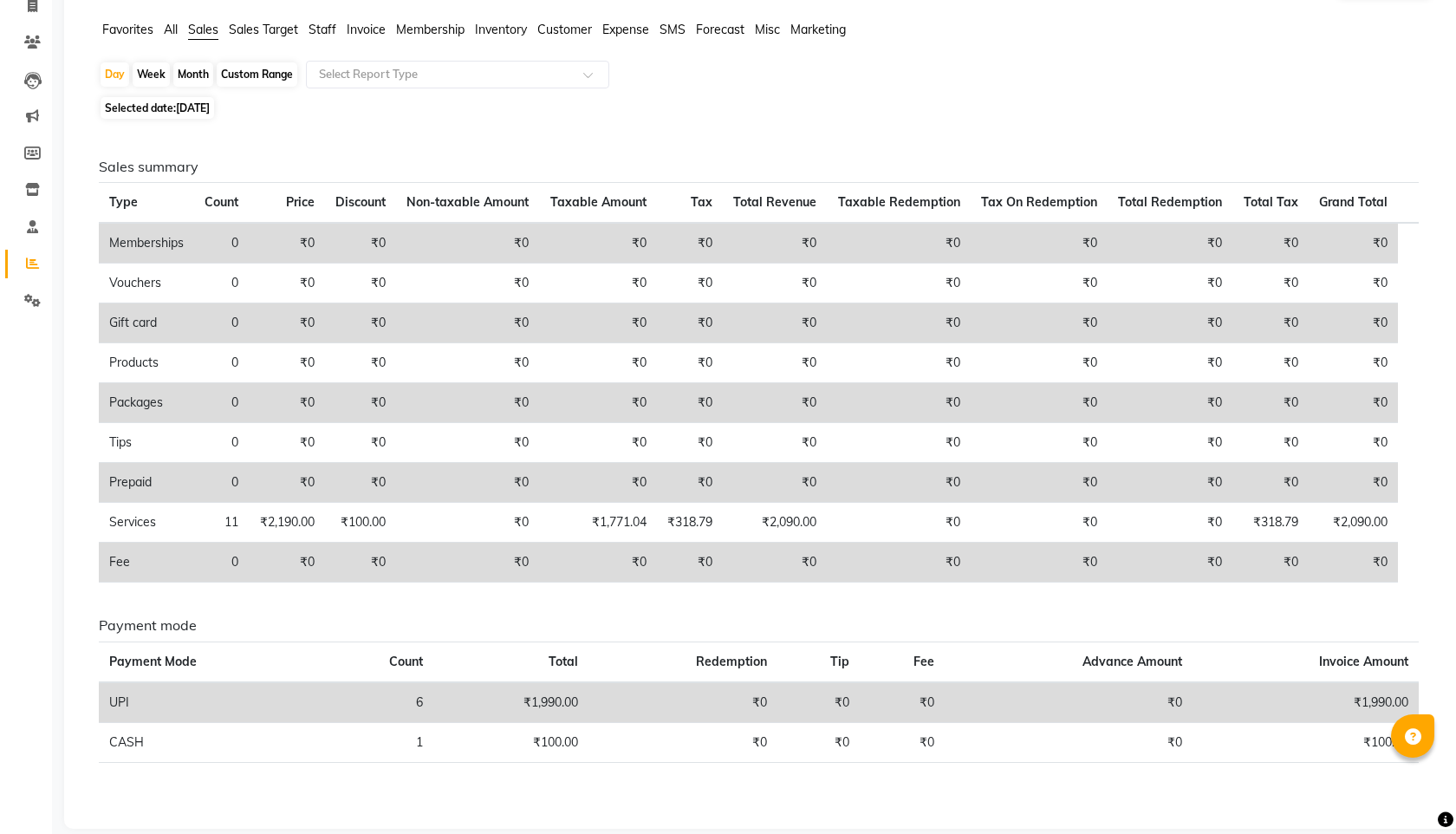
scroll to position [142, 0]
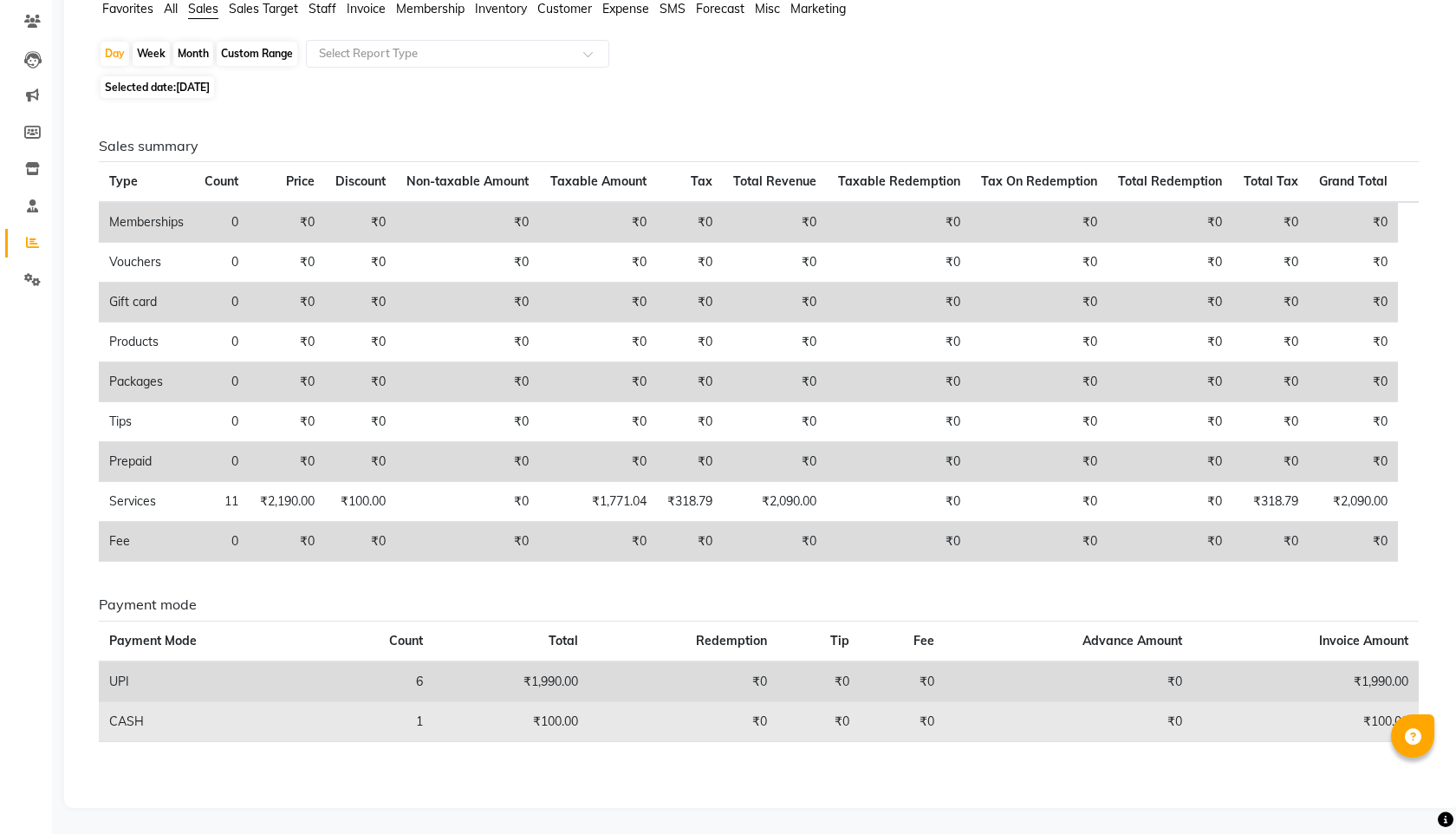
click at [1231, 727] on td "₹100.00" at bounding box center [1305, 721] width 226 height 40
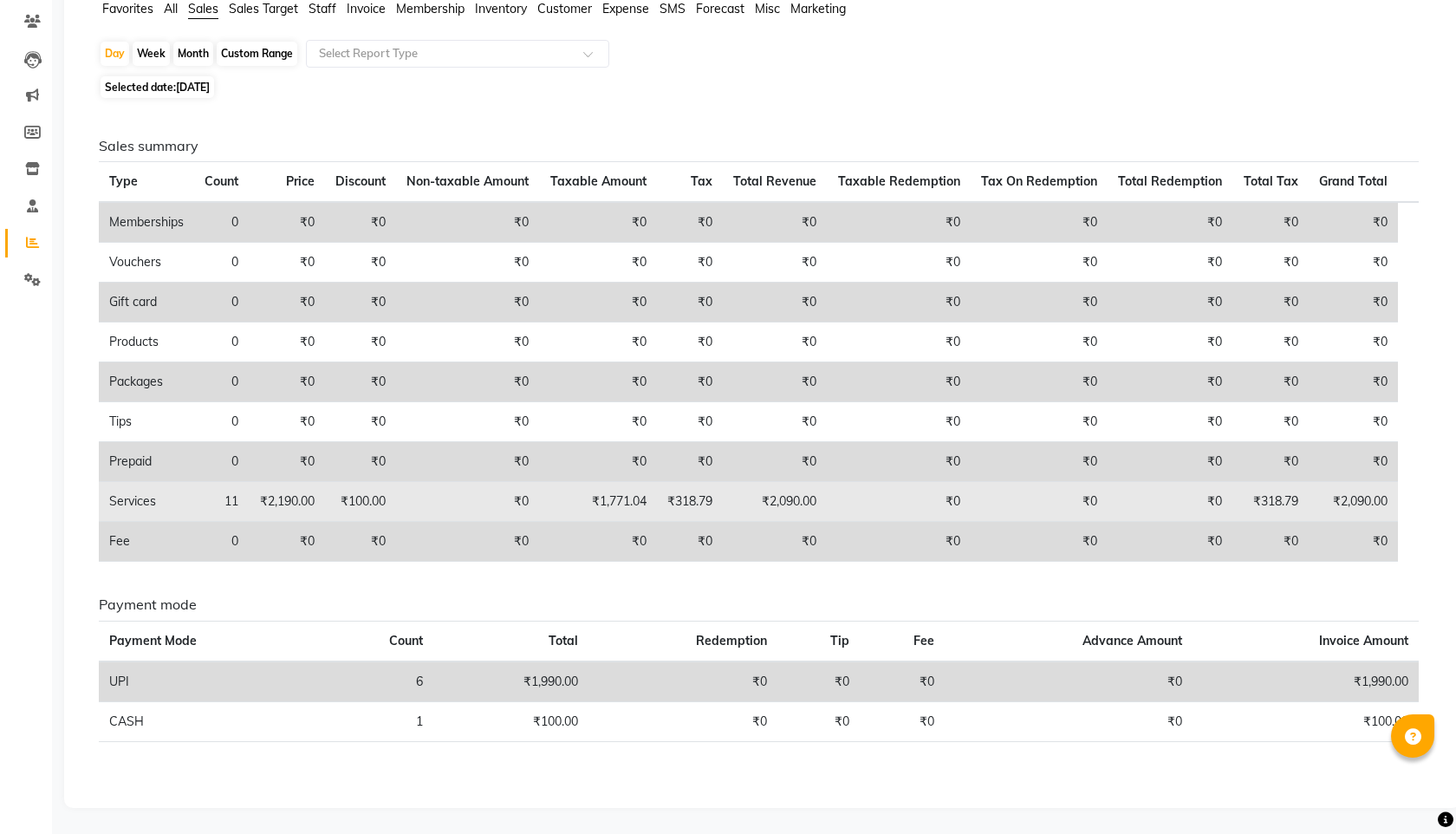
click at [162, 504] on td "Services" at bounding box center [146, 502] width 95 height 40
click at [143, 504] on td "Services" at bounding box center [146, 502] width 95 height 40
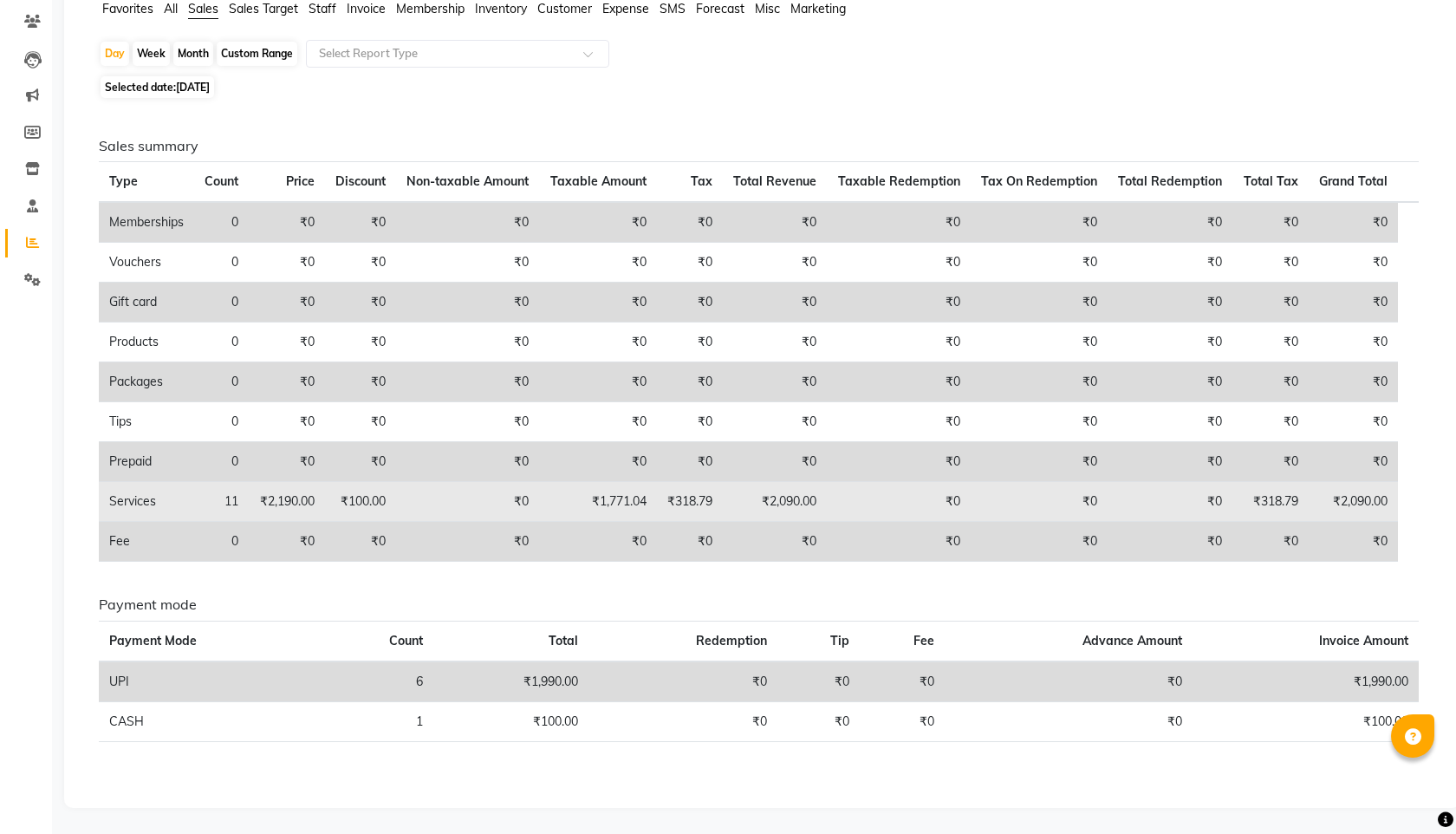
click at [143, 504] on td "Services" at bounding box center [146, 502] width 95 height 40
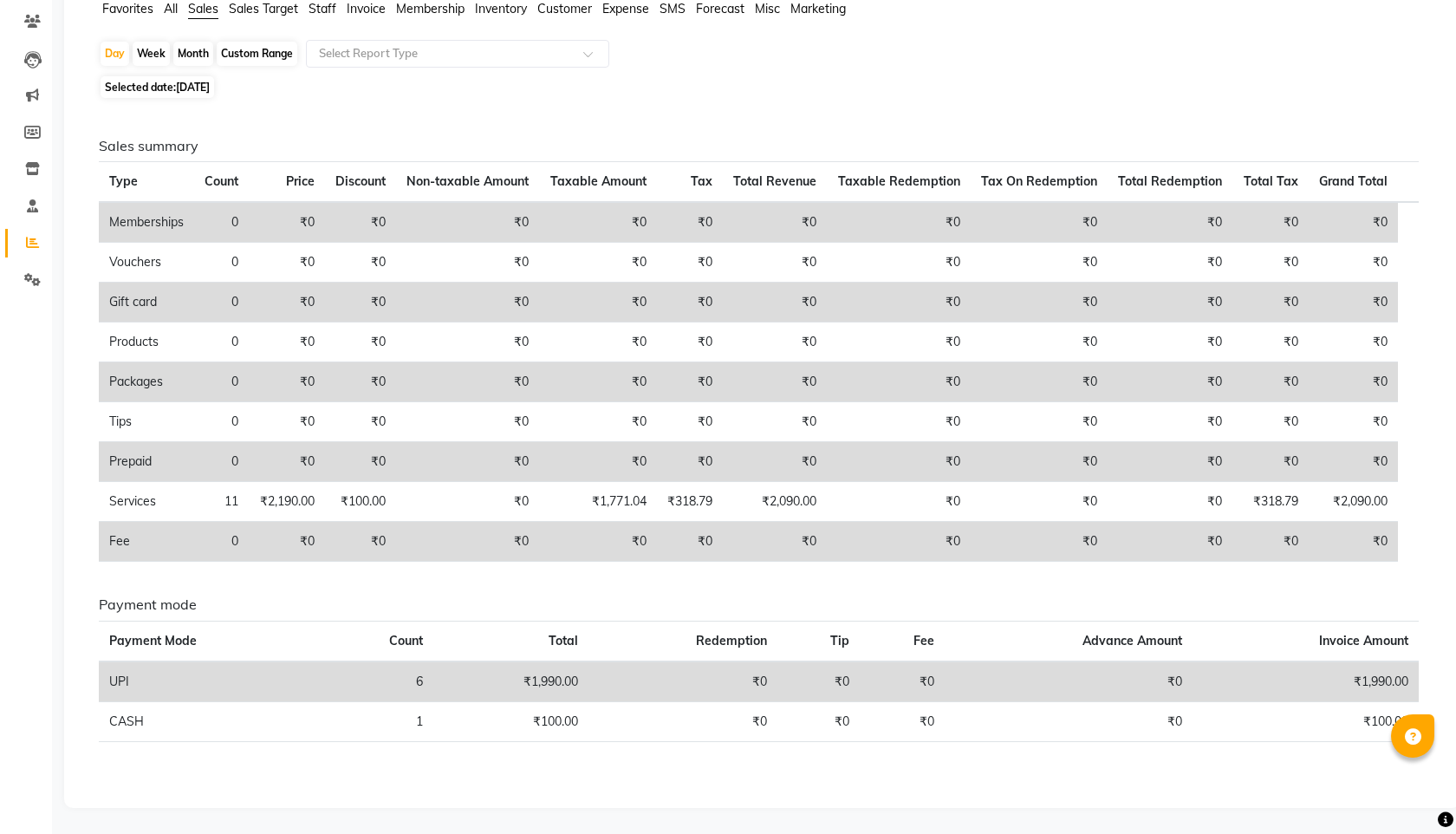
click at [175, 469] on td "Prepaid" at bounding box center [146, 462] width 95 height 40
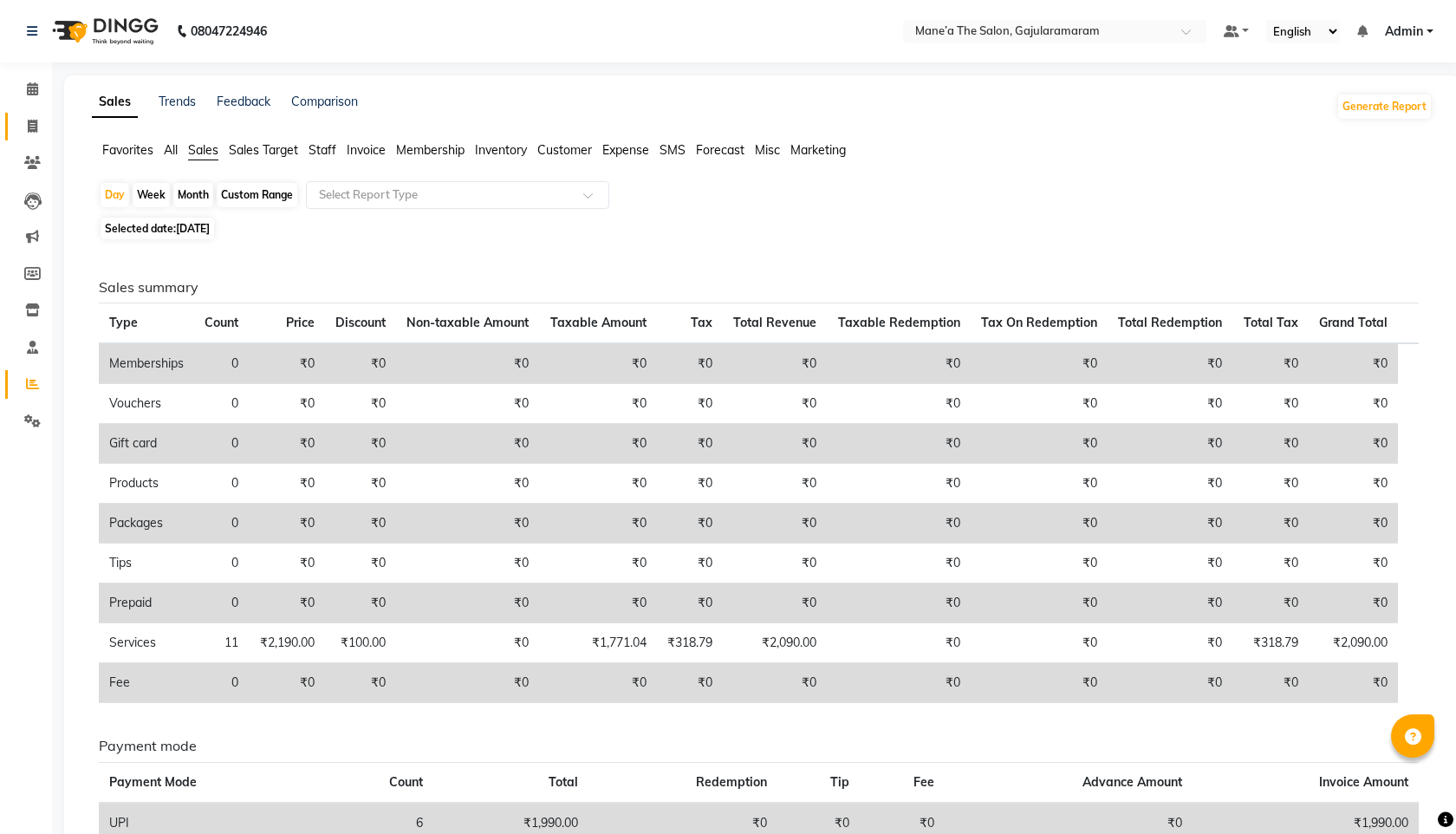
click at [31, 140] on link "Invoice" at bounding box center [26, 127] width 42 height 29
select select "service"
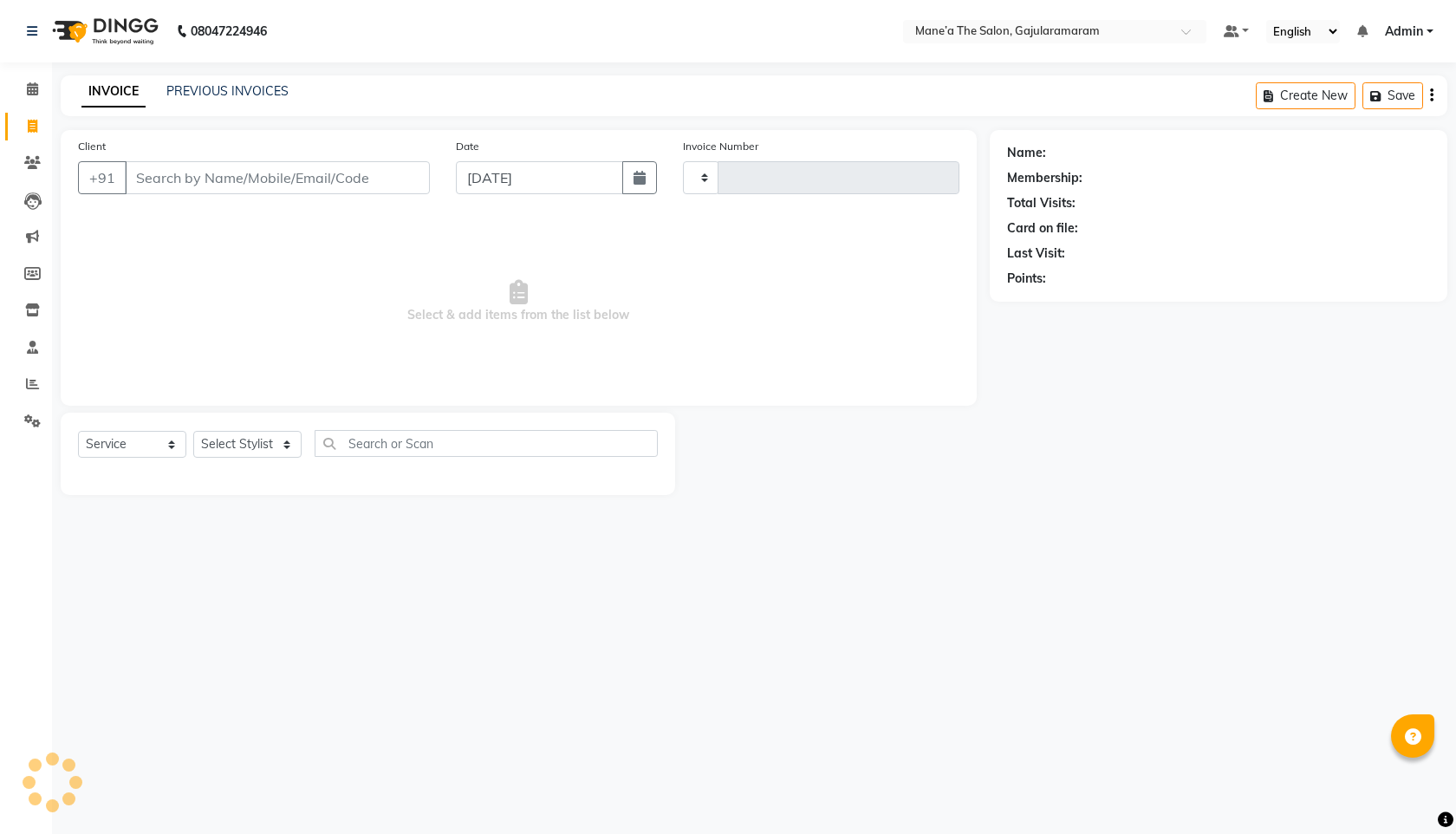
type input "0040"
select select "8725"
click at [36, 169] on span at bounding box center [32, 163] width 30 height 20
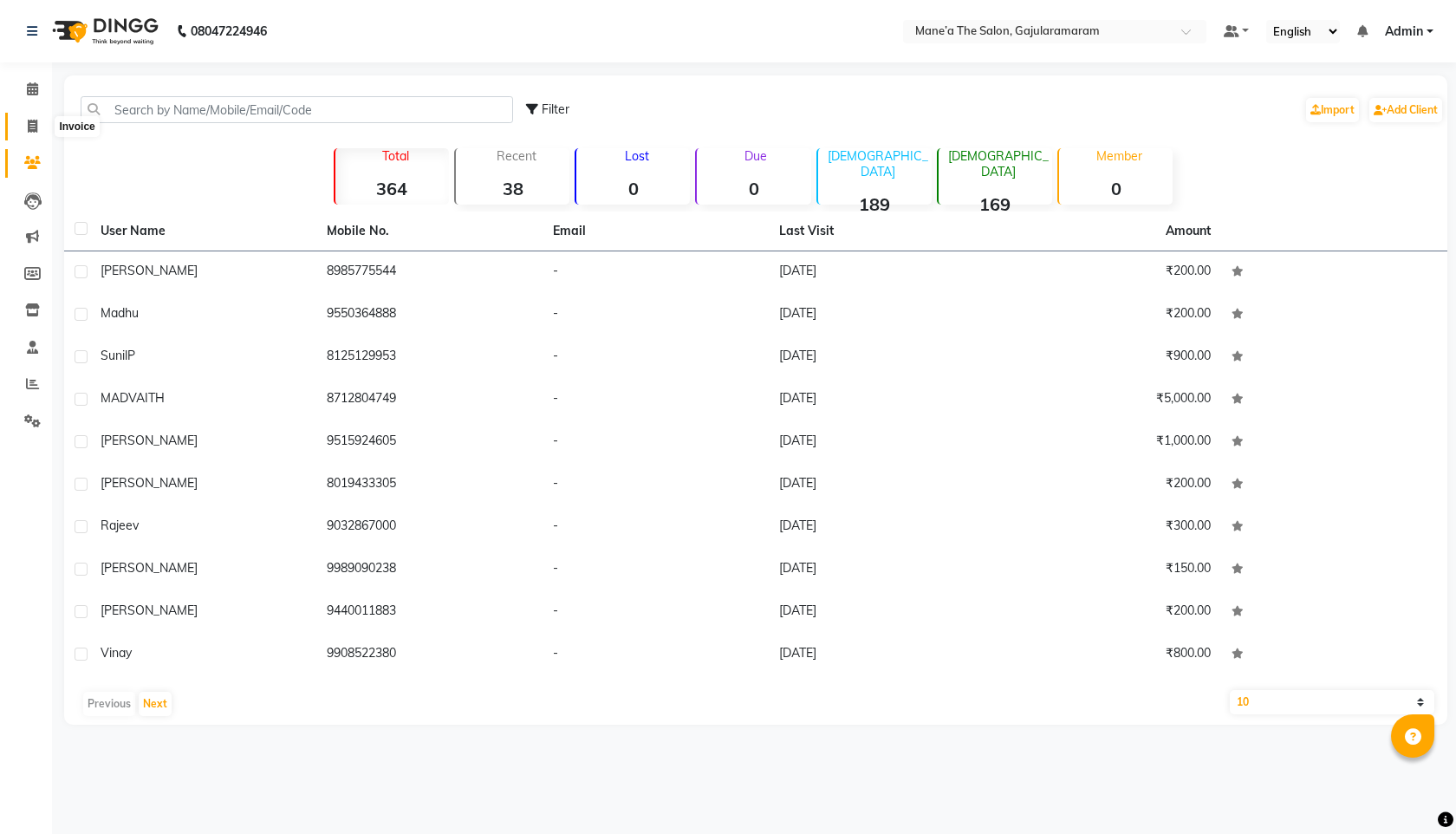
click at [19, 120] on span at bounding box center [32, 127] width 30 height 20
select select "service"
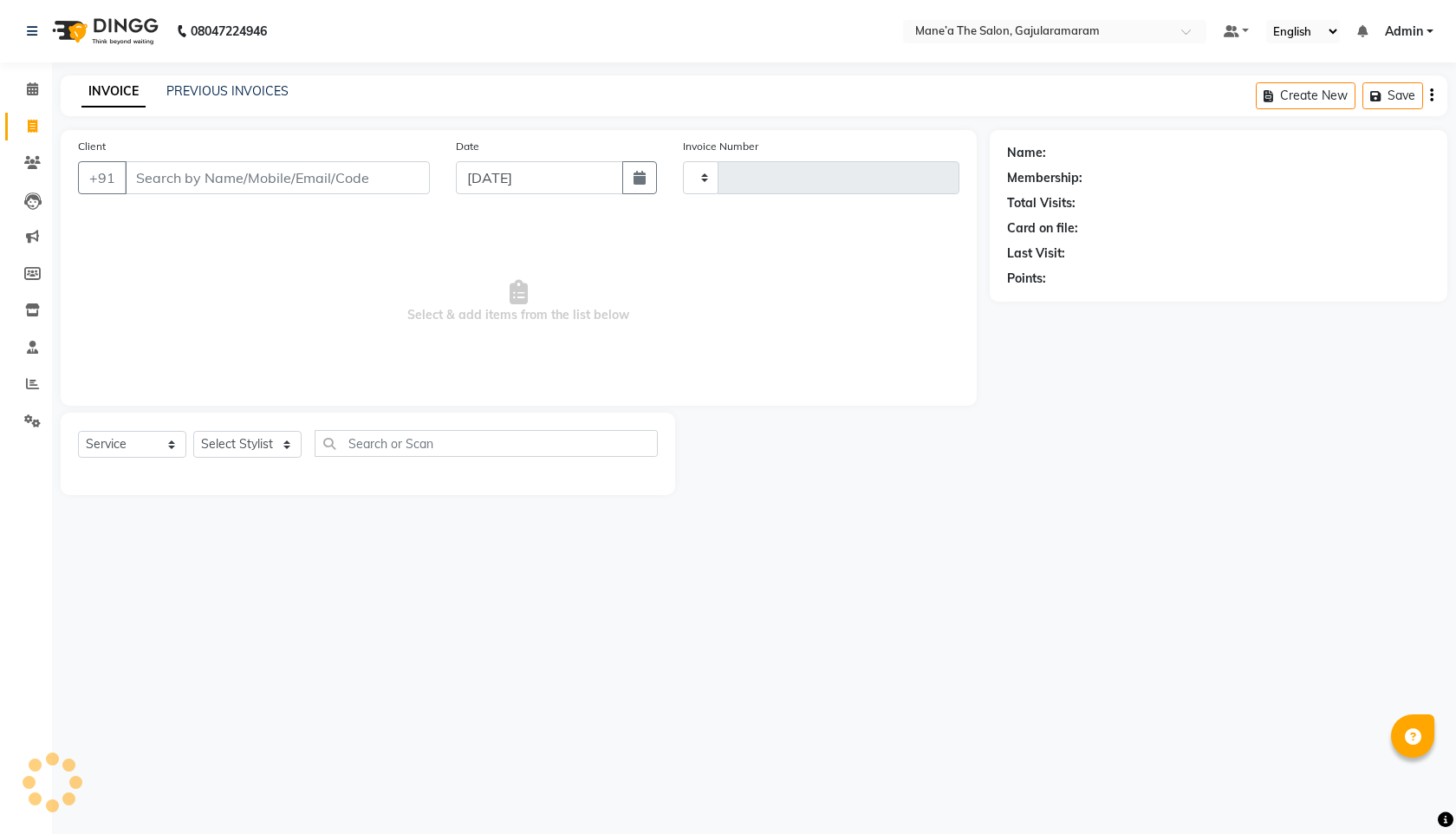
type input "0040"
select select "8725"
click at [217, 88] on link "PREVIOUS INVOICES" at bounding box center [227, 91] width 122 height 16
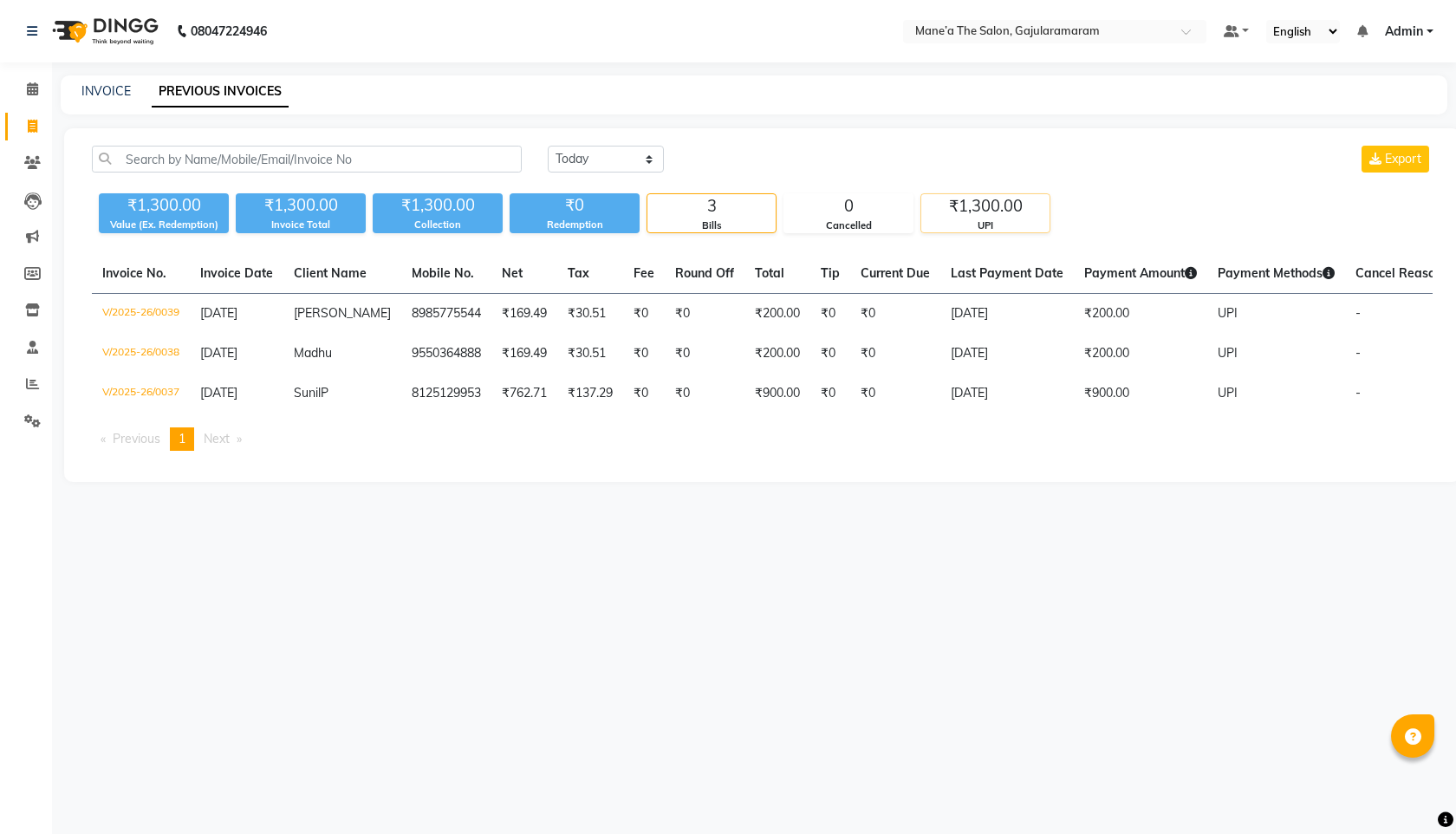
click at [939, 203] on div "₹1,300.00" at bounding box center [986, 206] width 128 height 24
click at [847, 208] on div "0" at bounding box center [848, 206] width 128 height 24
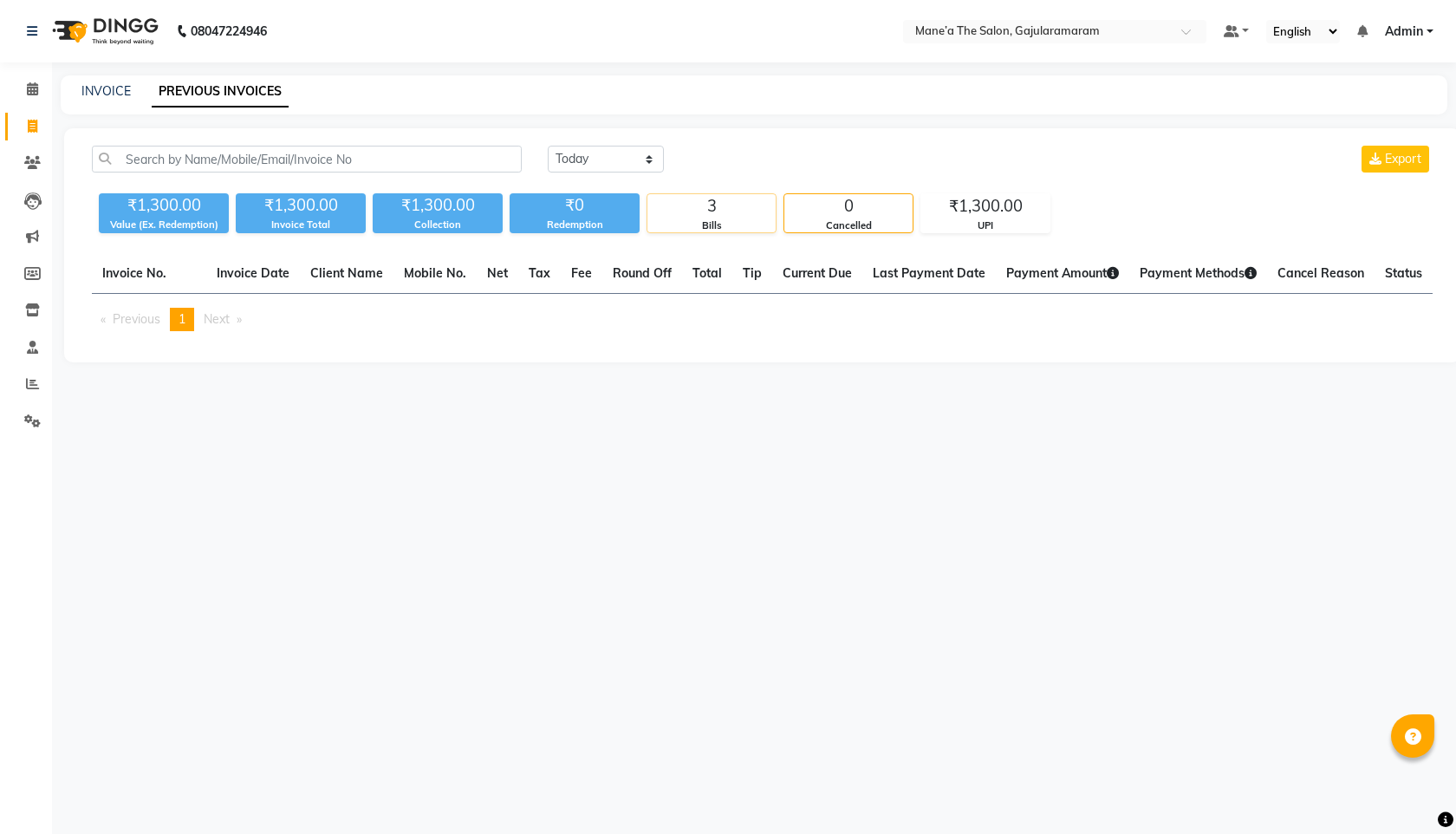
click at [745, 222] on div "Bills" at bounding box center [711, 225] width 128 height 15
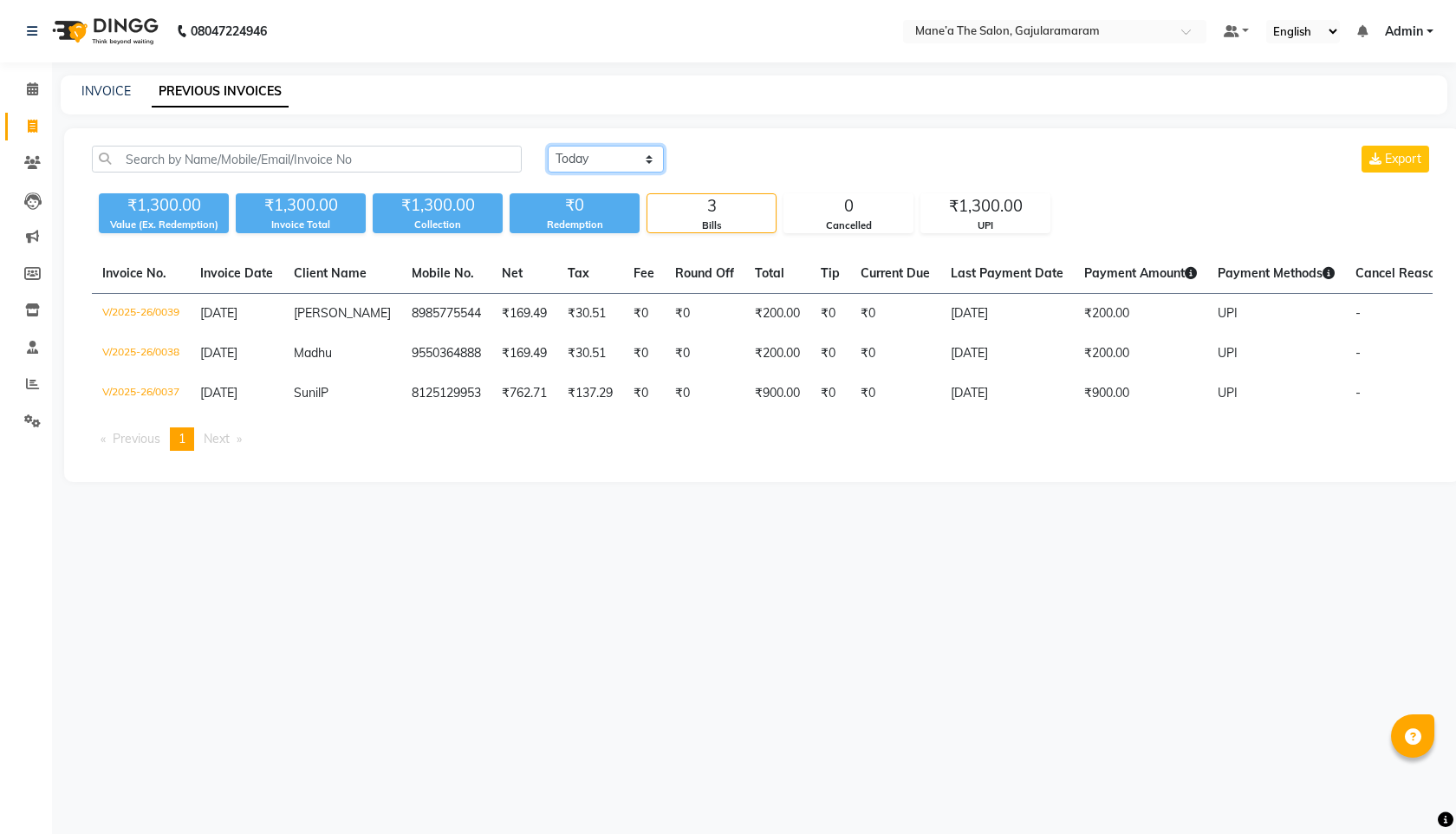
click at [588, 155] on select "Today Yesterday Custom Range" at bounding box center [606, 159] width 116 height 27
select select "range"
click at [548, 145] on select "Today Yesterday Custom Range" at bounding box center [606, 159] width 116 height 27
click at [771, 159] on input "04-09-2025" at bounding box center [747, 159] width 121 height 24
select select "9"
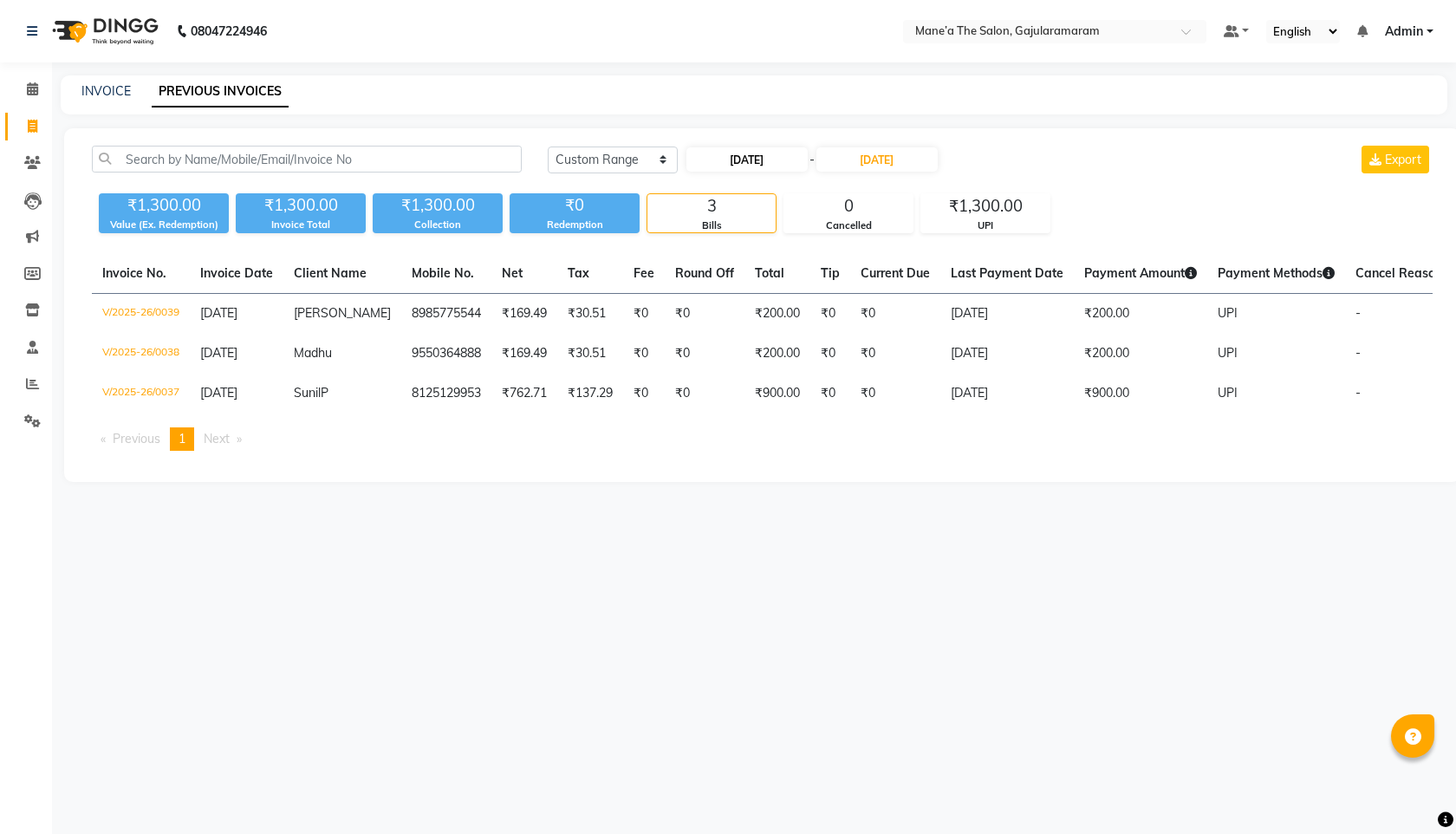
select select "2025"
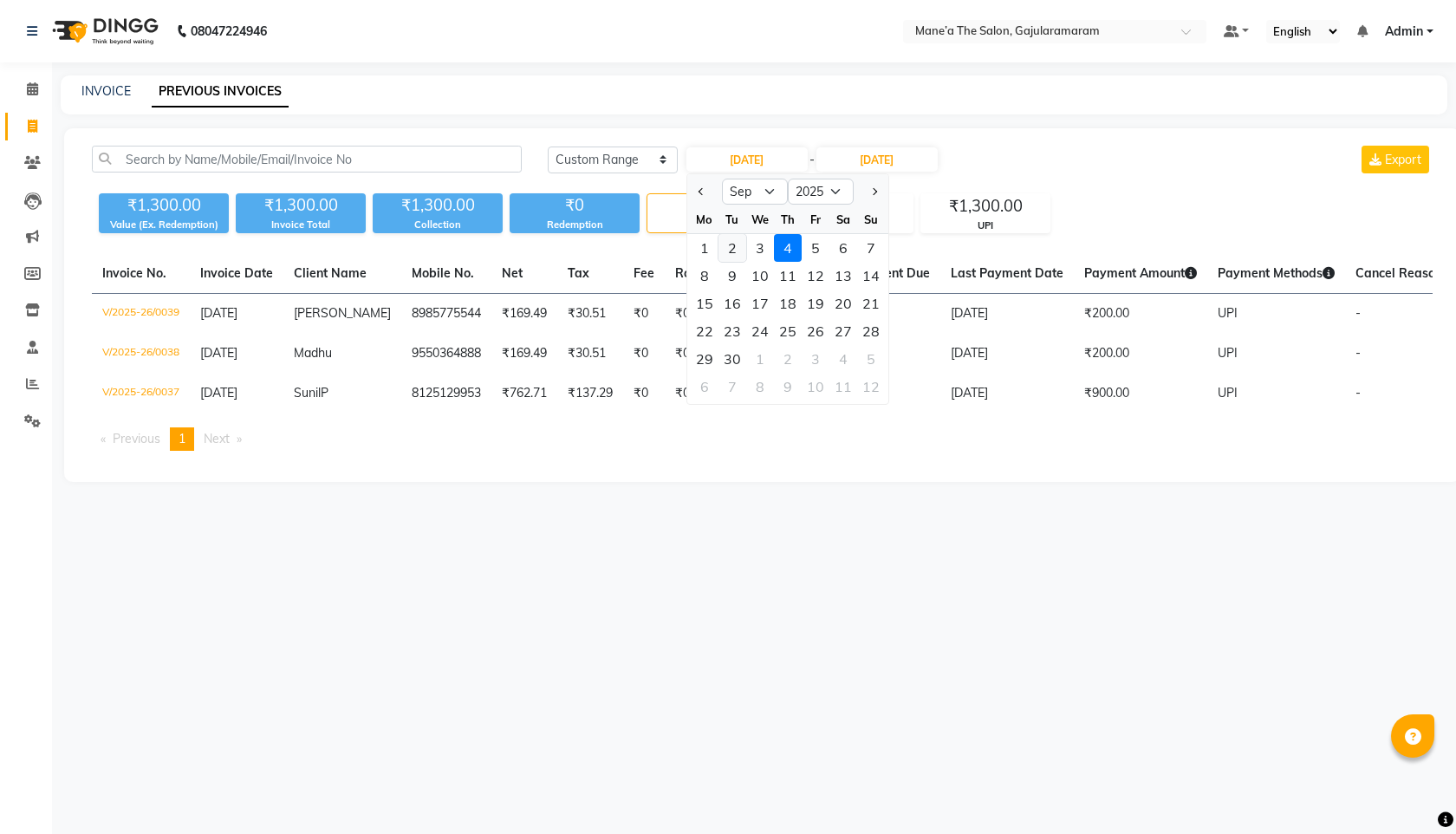
click at [735, 249] on div "2" at bounding box center [732, 248] width 28 height 28
type input "[DATE]"
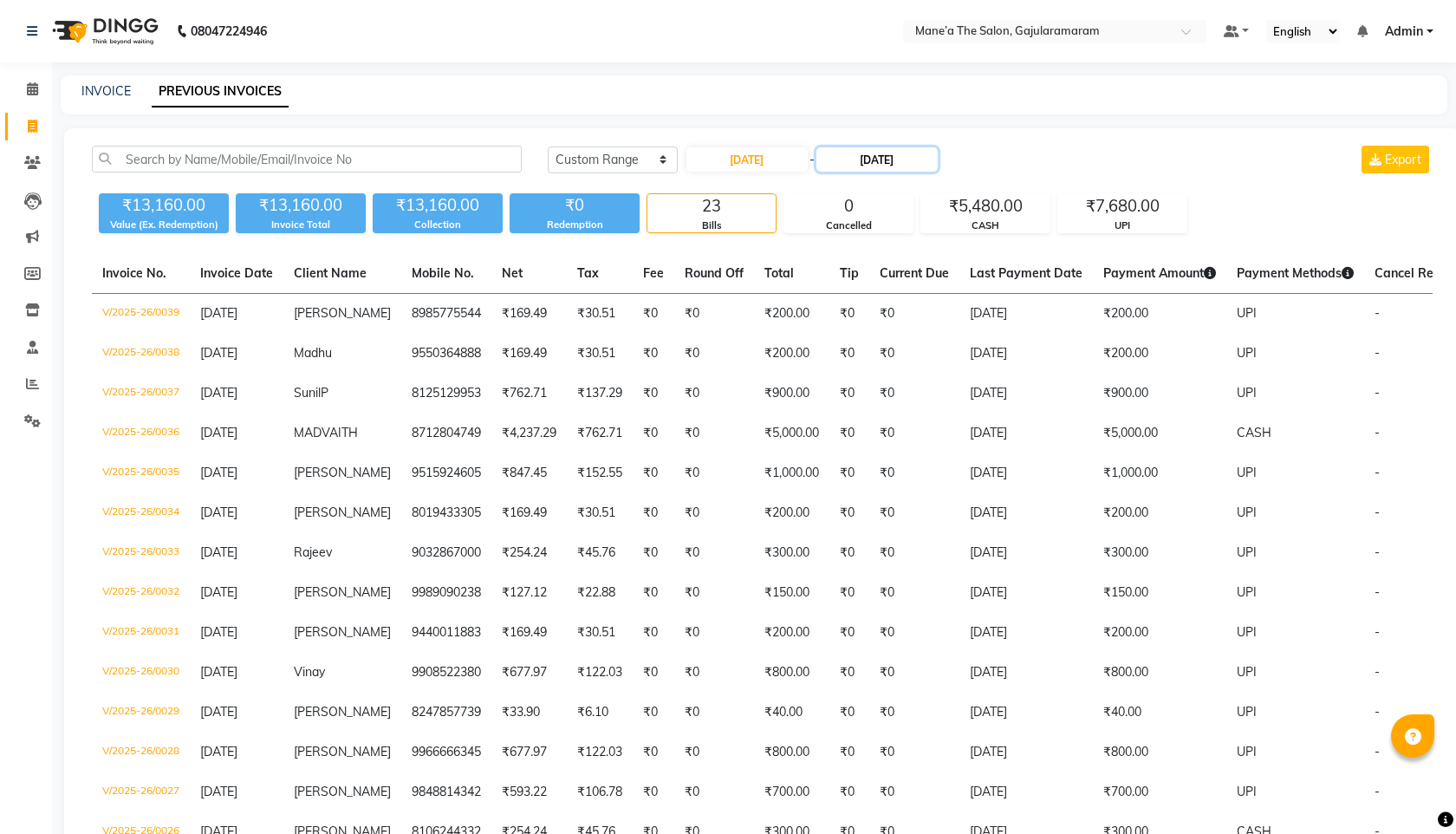
click at [861, 155] on input "04-09-2025" at bounding box center [877, 159] width 121 height 24
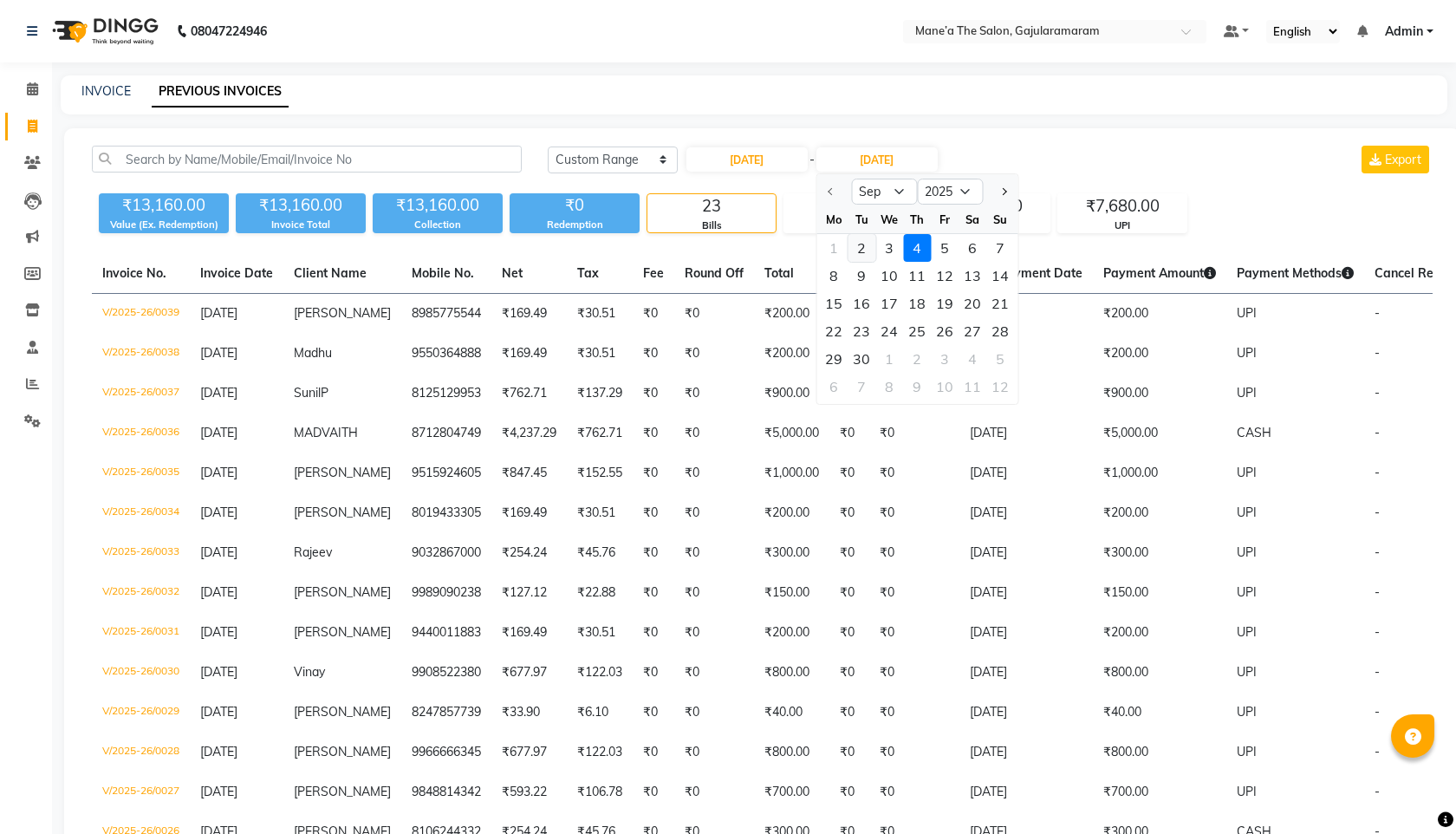
click at [871, 243] on div "2" at bounding box center [861, 248] width 28 height 28
type input "[DATE]"
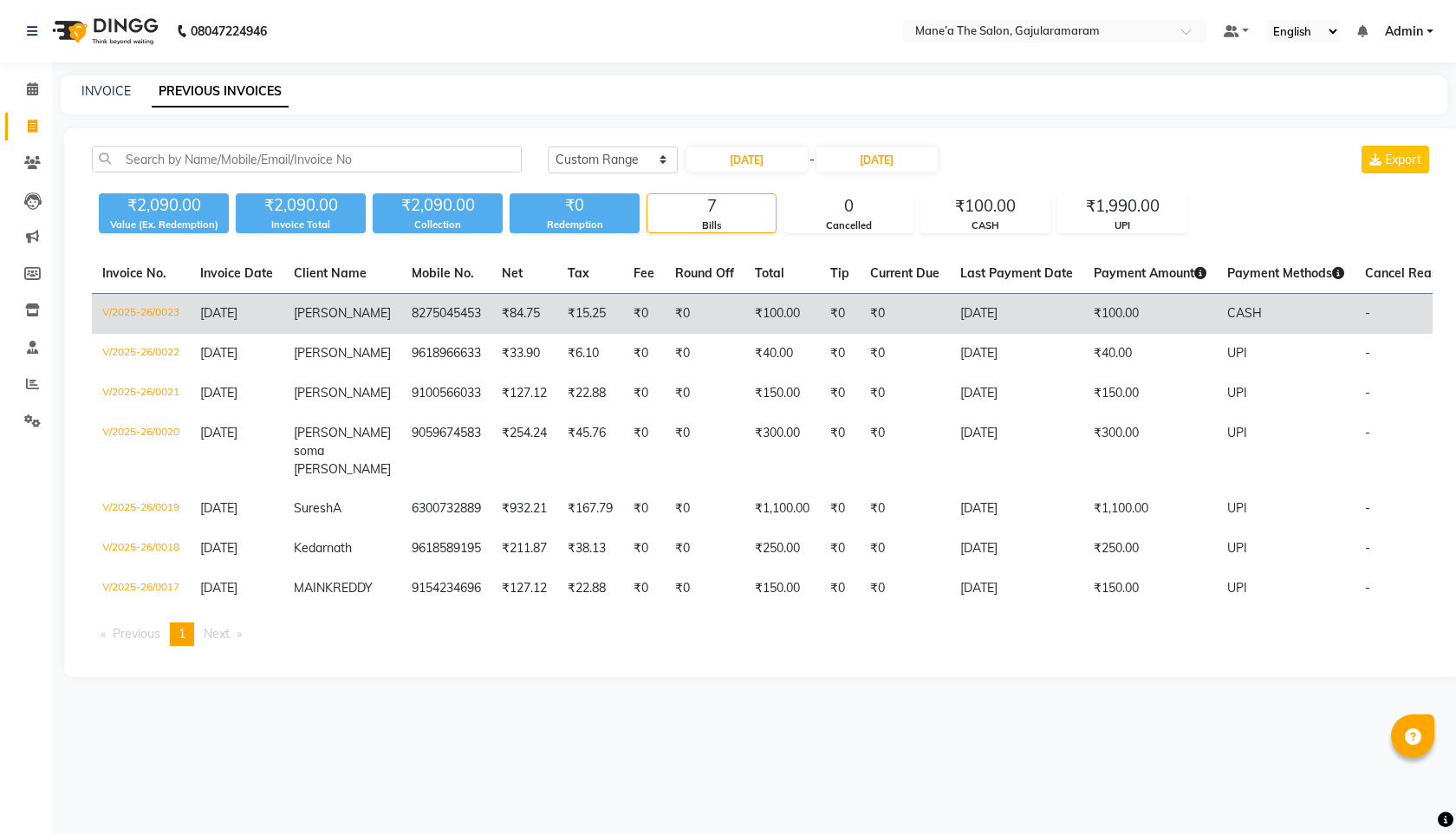
click at [950, 310] on td "[DATE]" at bounding box center [1017, 315] width 134 height 41
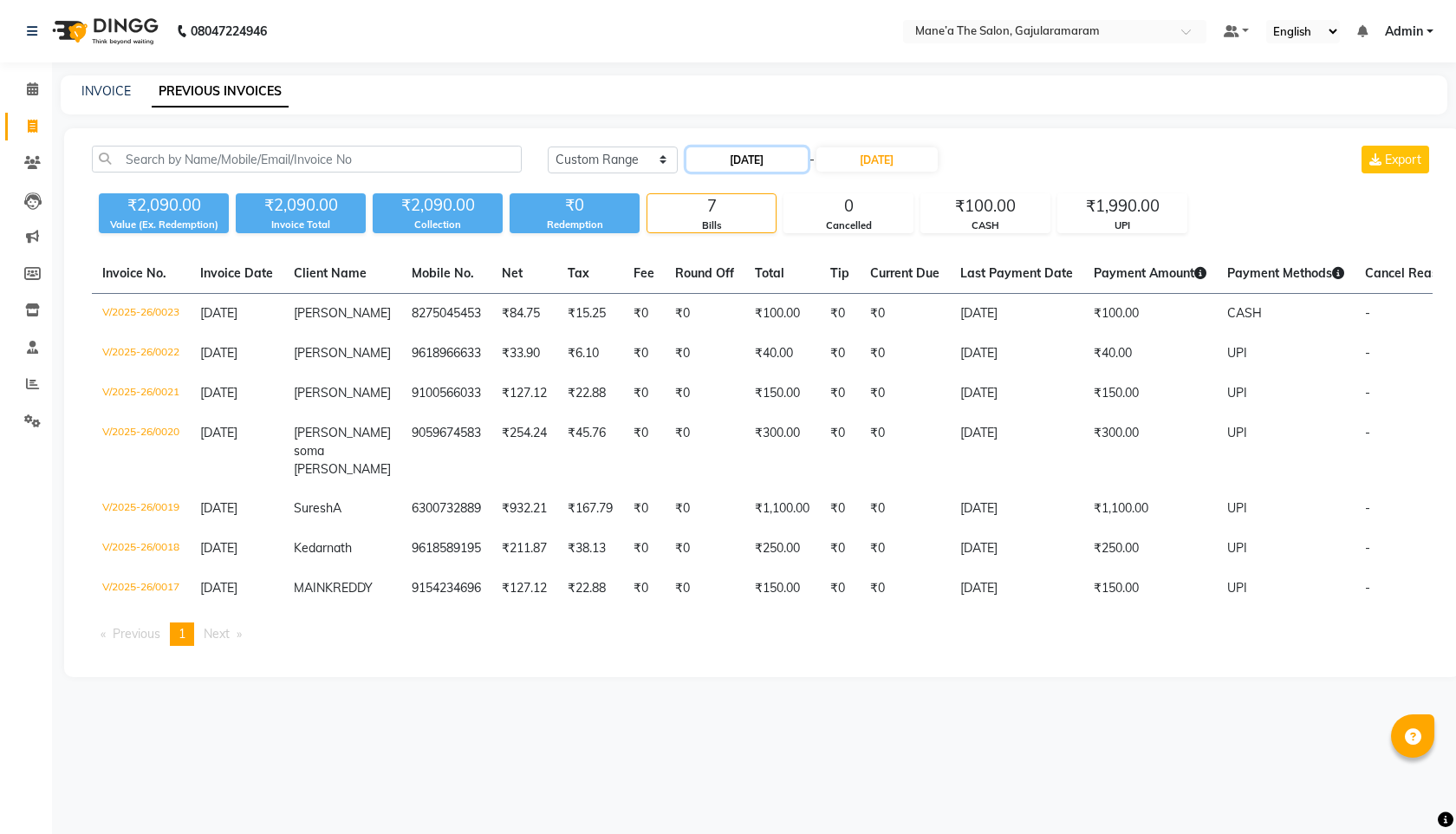
click at [743, 151] on input "[DATE]" at bounding box center [747, 159] width 121 height 24
select select "9"
select select "2025"
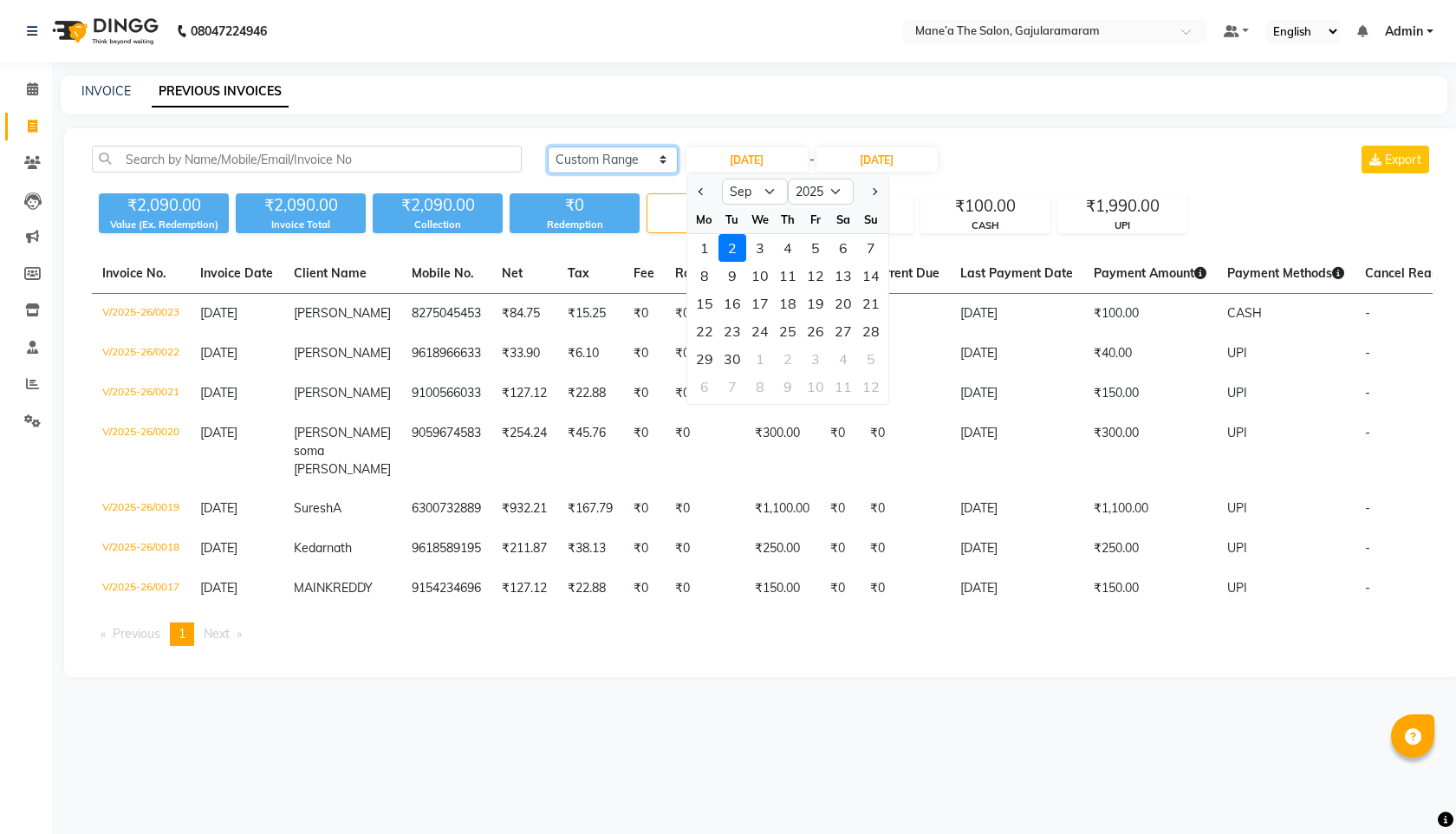
click at [630, 163] on select "Today Yesterday Custom Range" at bounding box center [613, 159] width 130 height 27
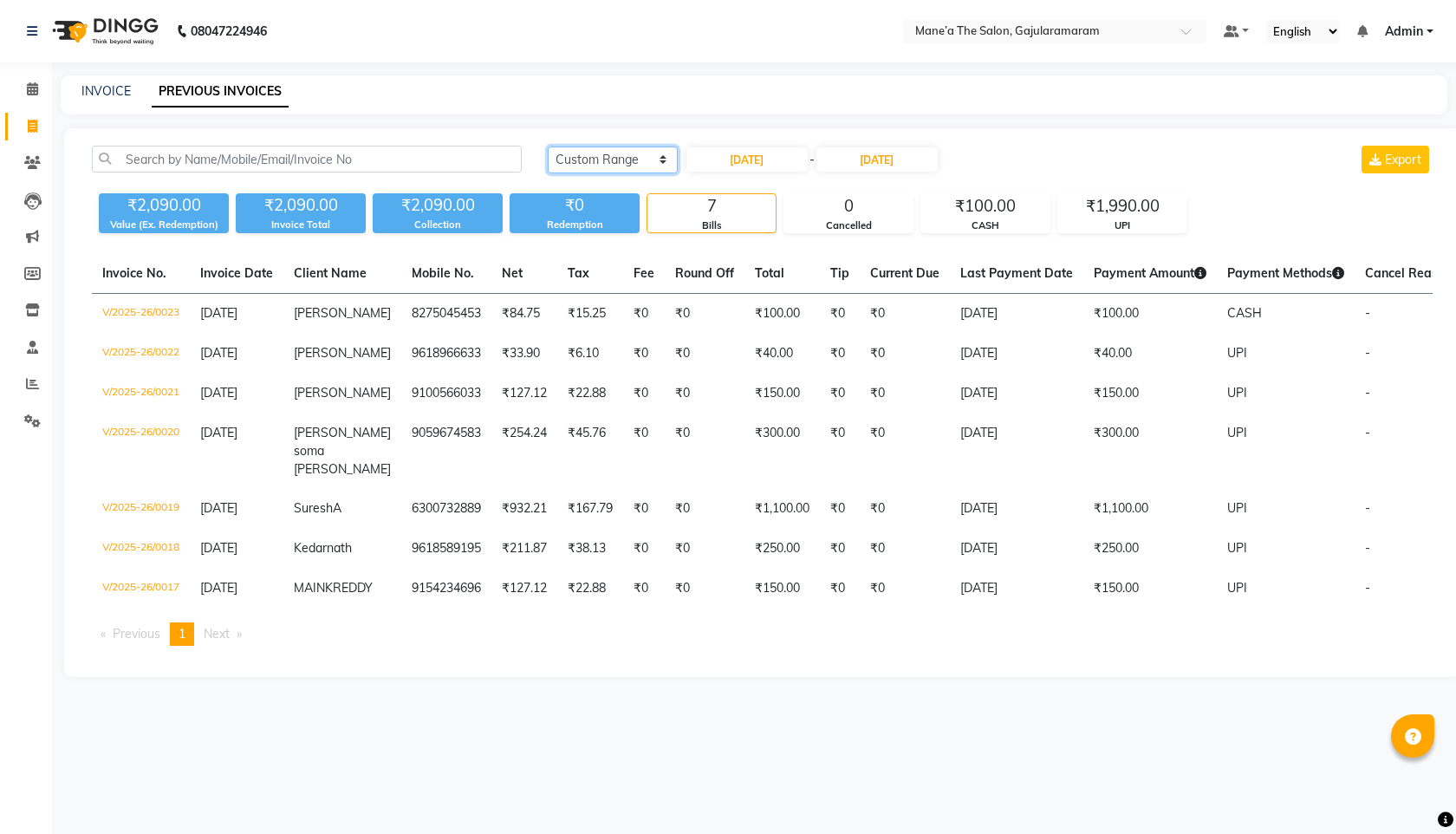
click at [619, 150] on select "Today Yesterday Custom Range" at bounding box center [613, 159] width 130 height 27
select select "yesterday"
click at [548, 146] on select "Today Yesterday Custom Range" at bounding box center [613, 159] width 130 height 27
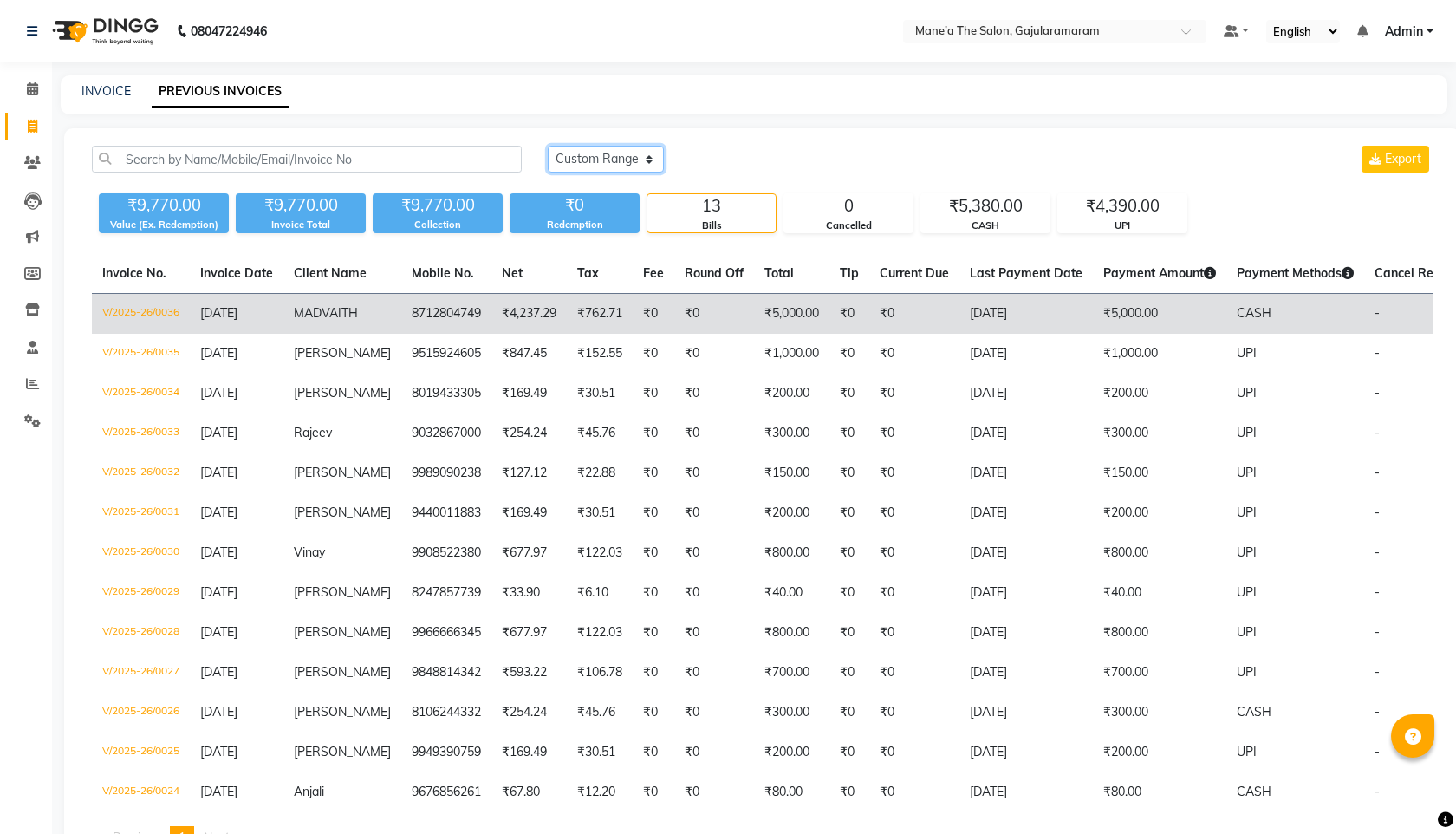
scroll to position [90, 0]
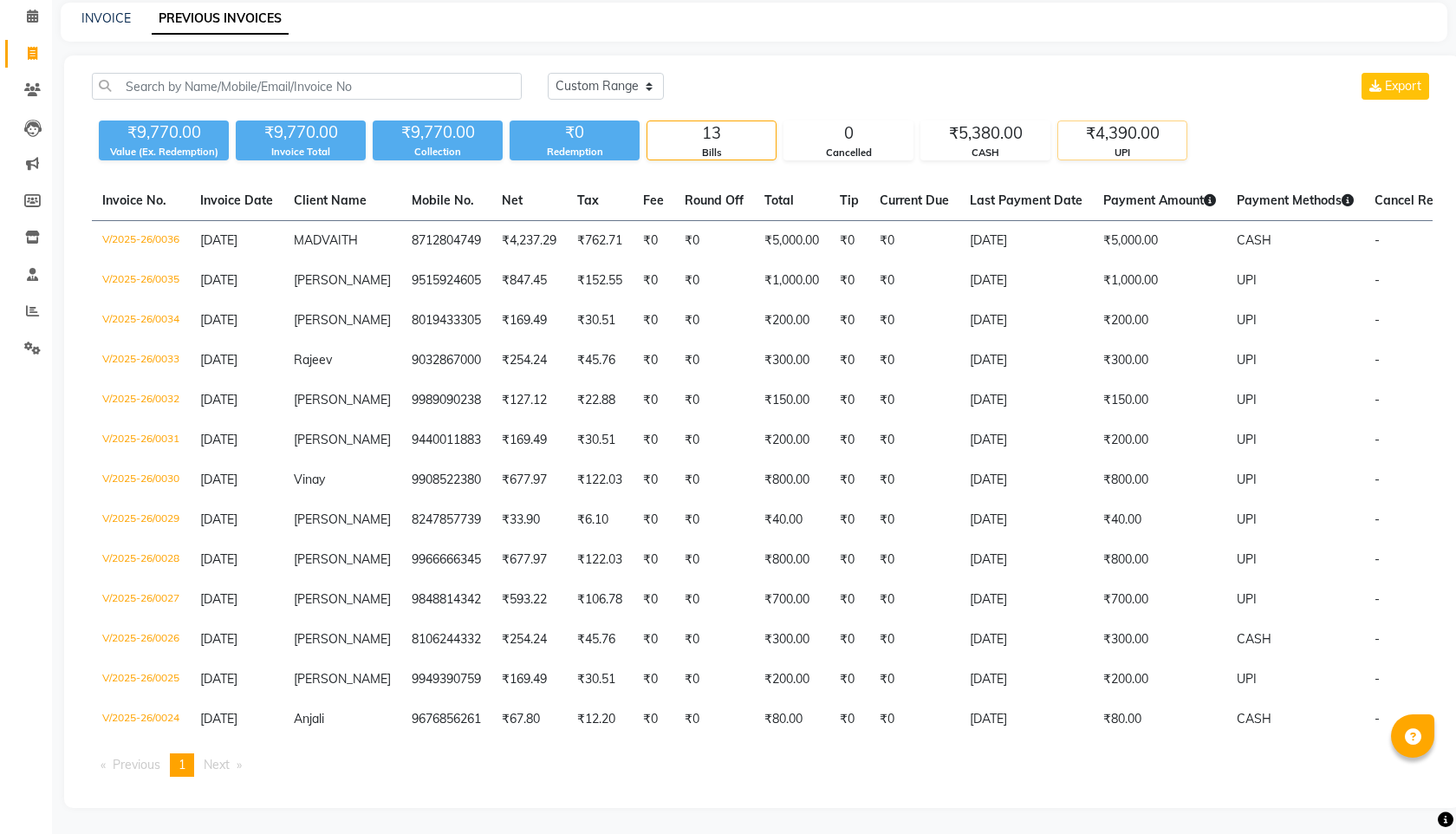
click at [1121, 125] on div "₹4,390.00" at bounding box center [1122, 133] width 128 height 24
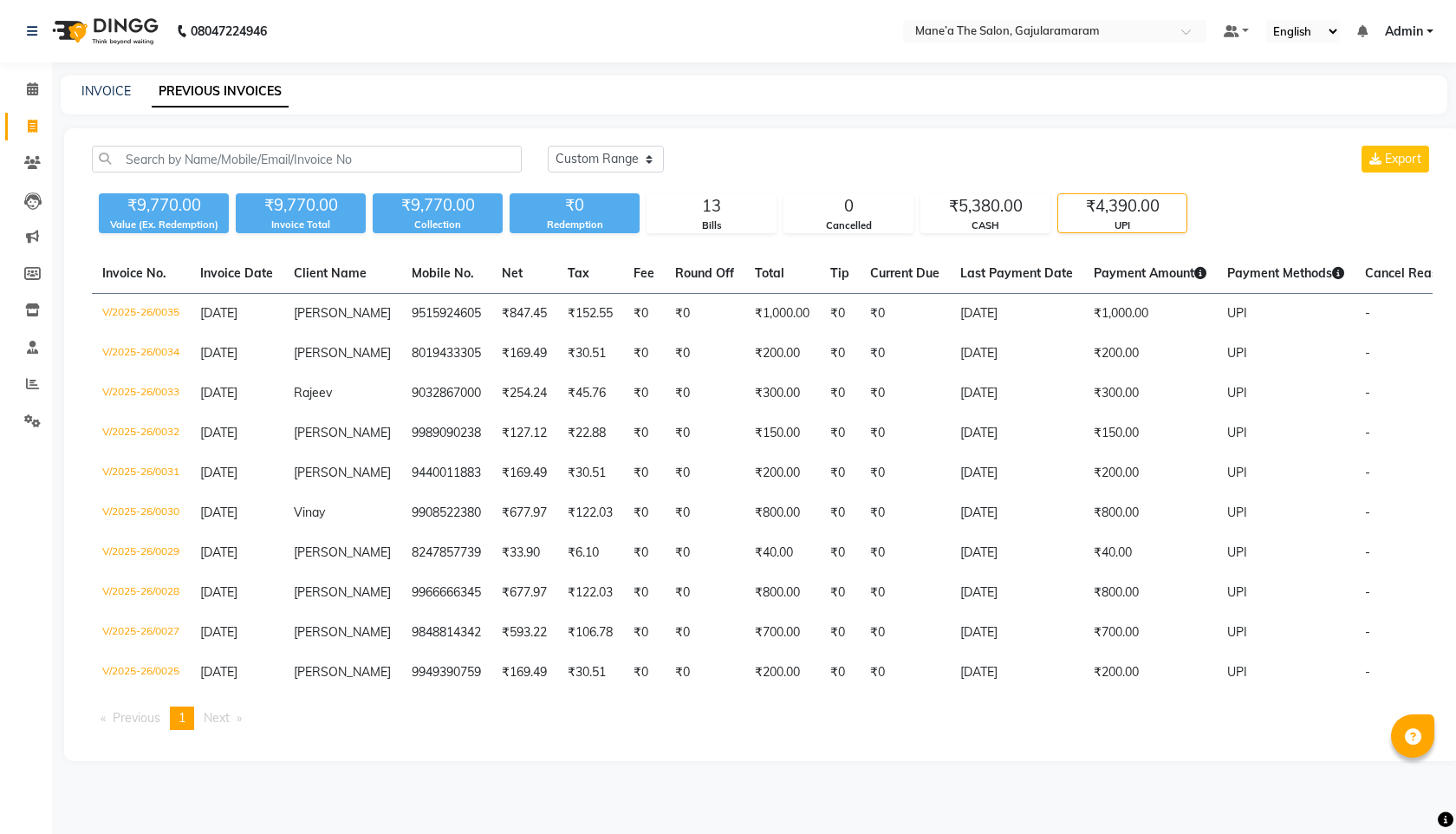
scroll to position [0, 0]
click at [984, 218] on div "CASH" at bounding box center [986, 225] width 128 height 15
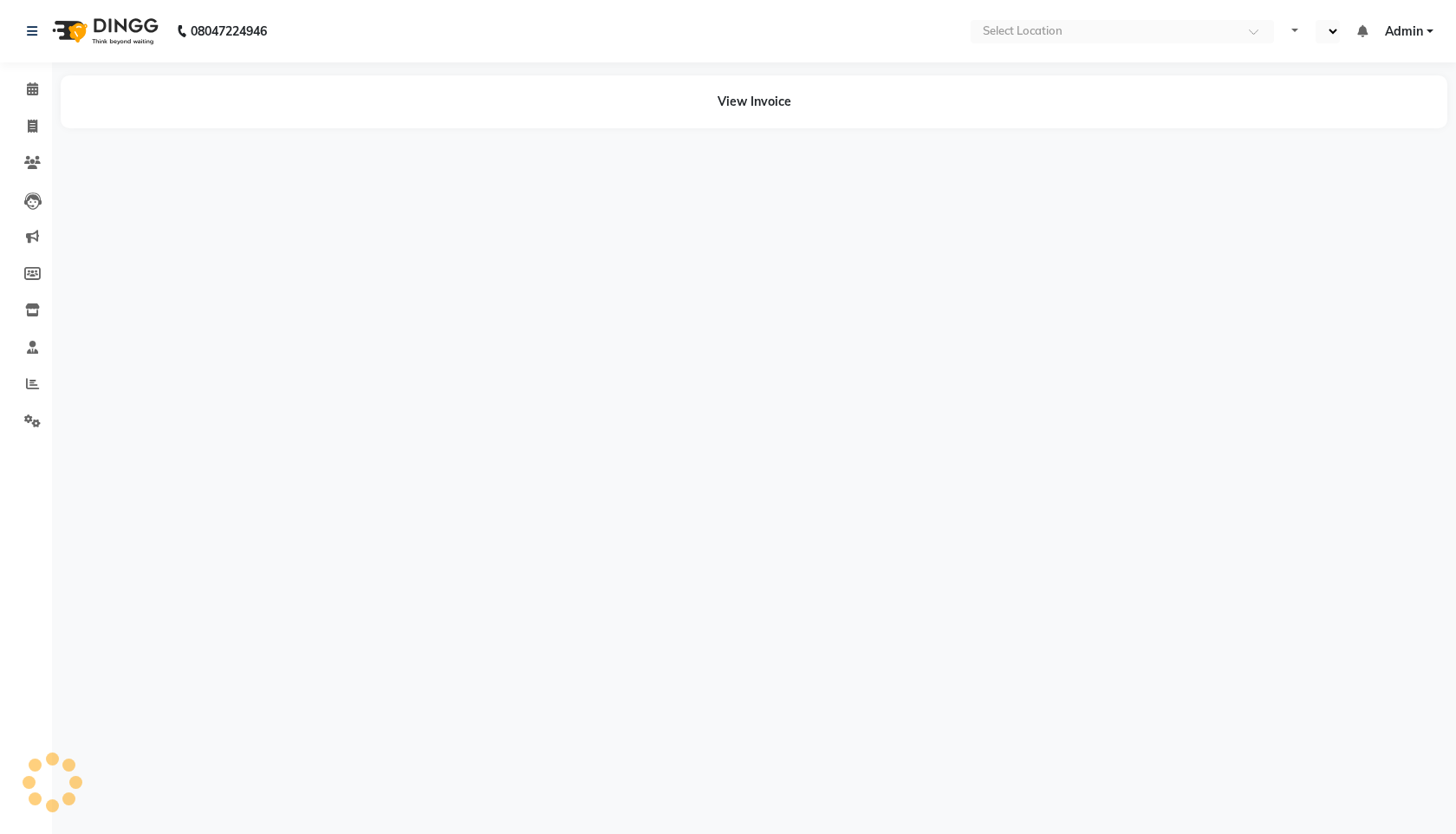
select select "en"
